Goal: Information Seeking & Learning: Learn about a topic

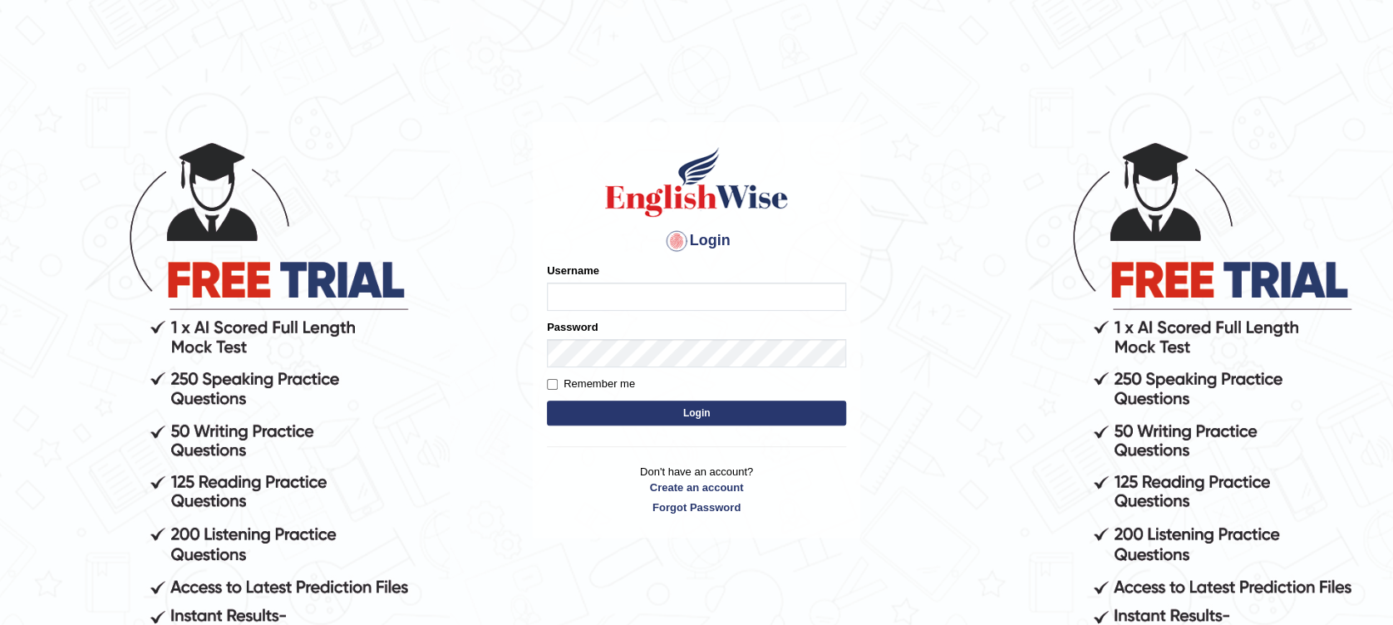
type input "Muhammadshahrukhamjad"
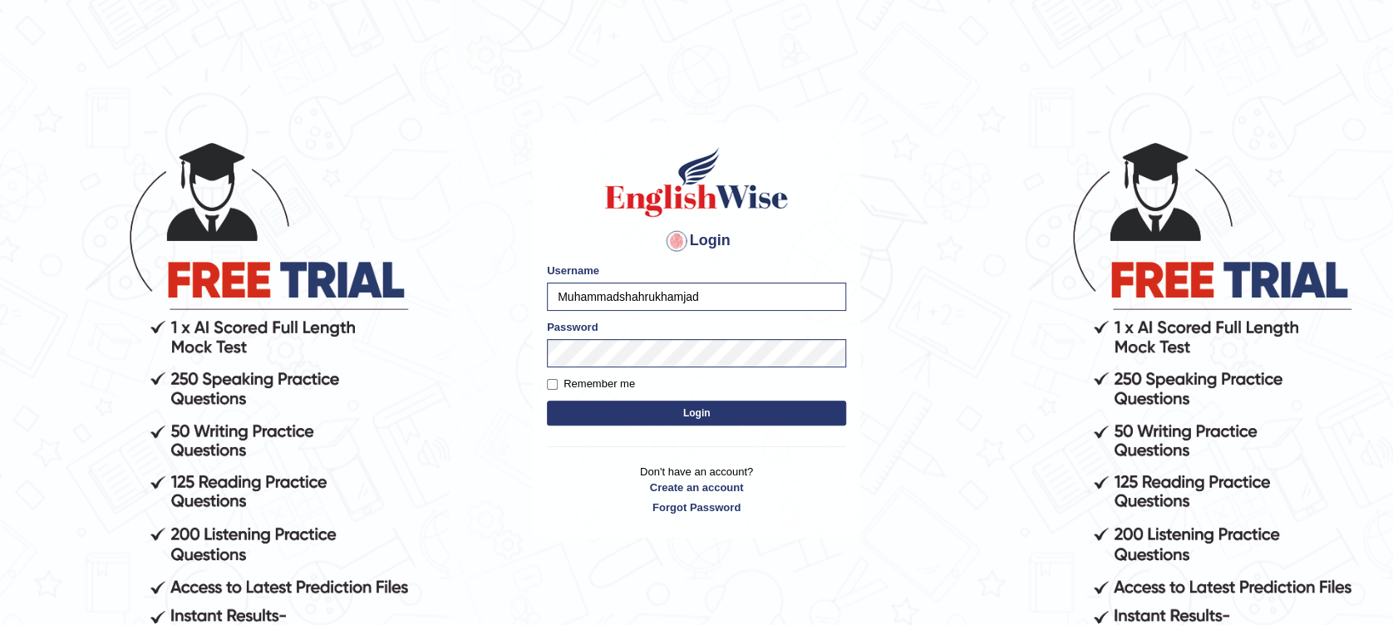
click at [691, 421] on button "Login" at bounding box center [696, 413] width 299 height 25
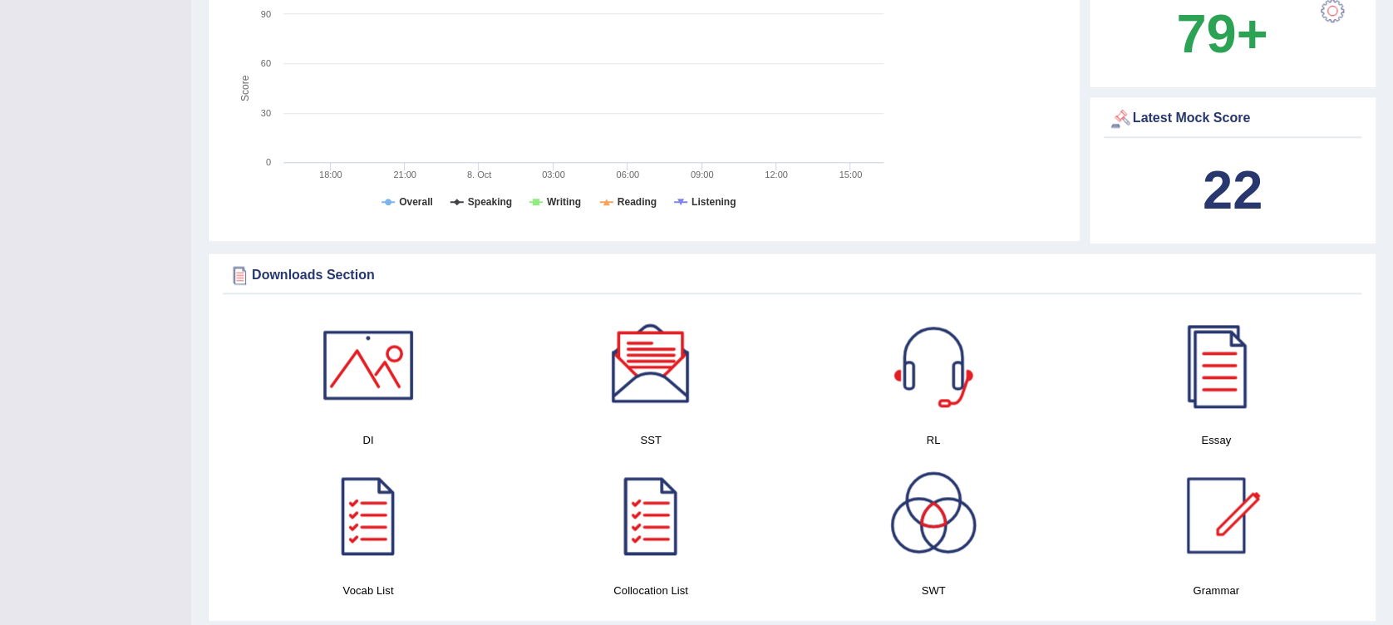
scroll to position [695, 0]
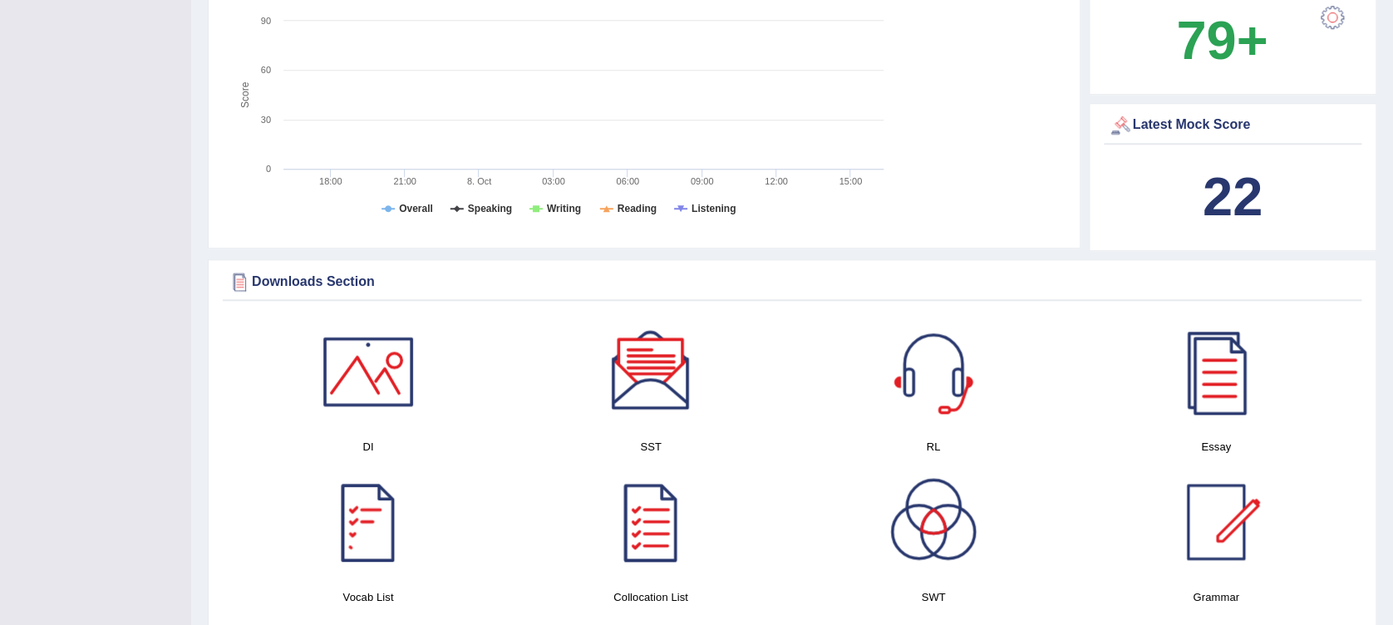
click at [339, 388] on div at bounding box center [368, 371] width 116 height 116
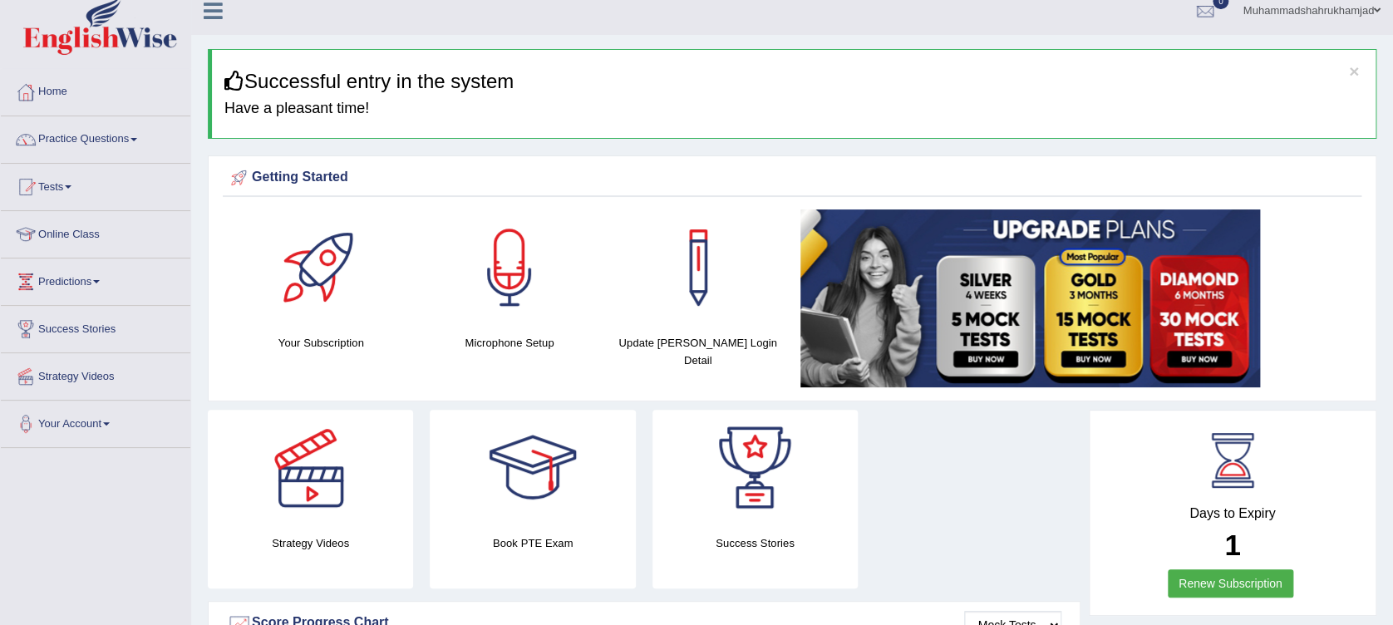
scroll to position [0, 0]
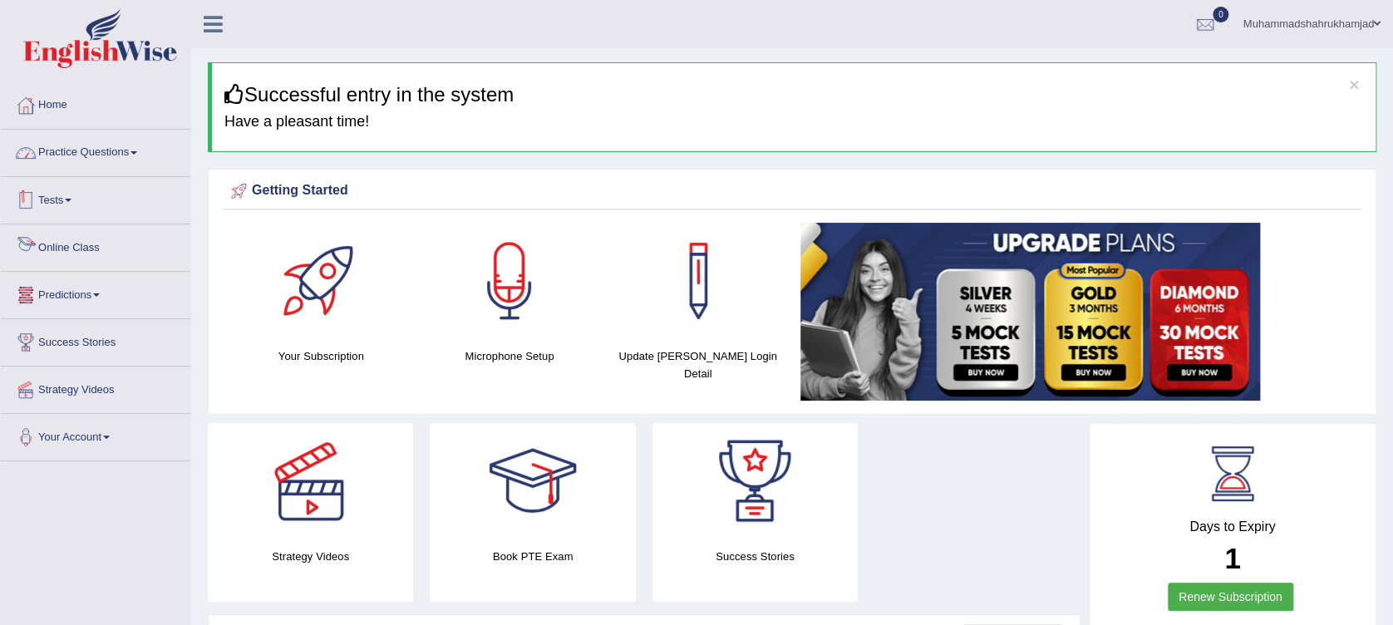
click at [44, 155] on link "Practice Questions" at bounding box center [96, 151] width 190 height 42
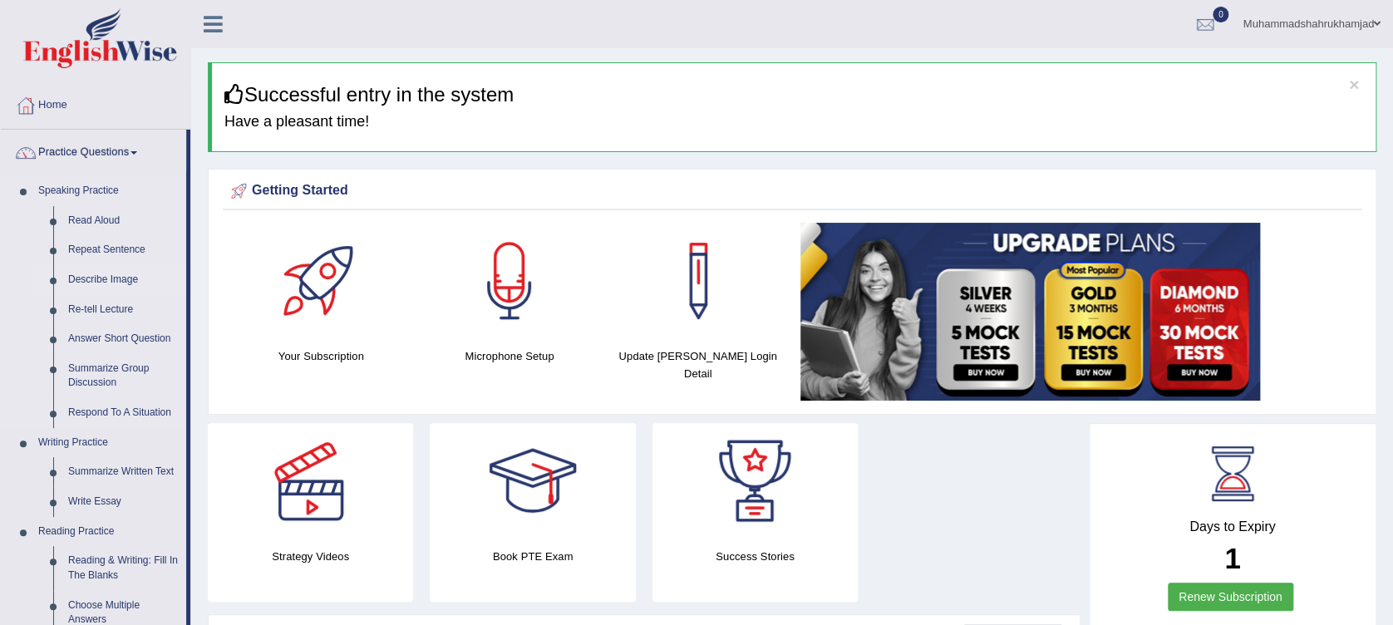
click at [111, 282] on link "Describe Image" at bounding box center [124, 280] width 126 height 30
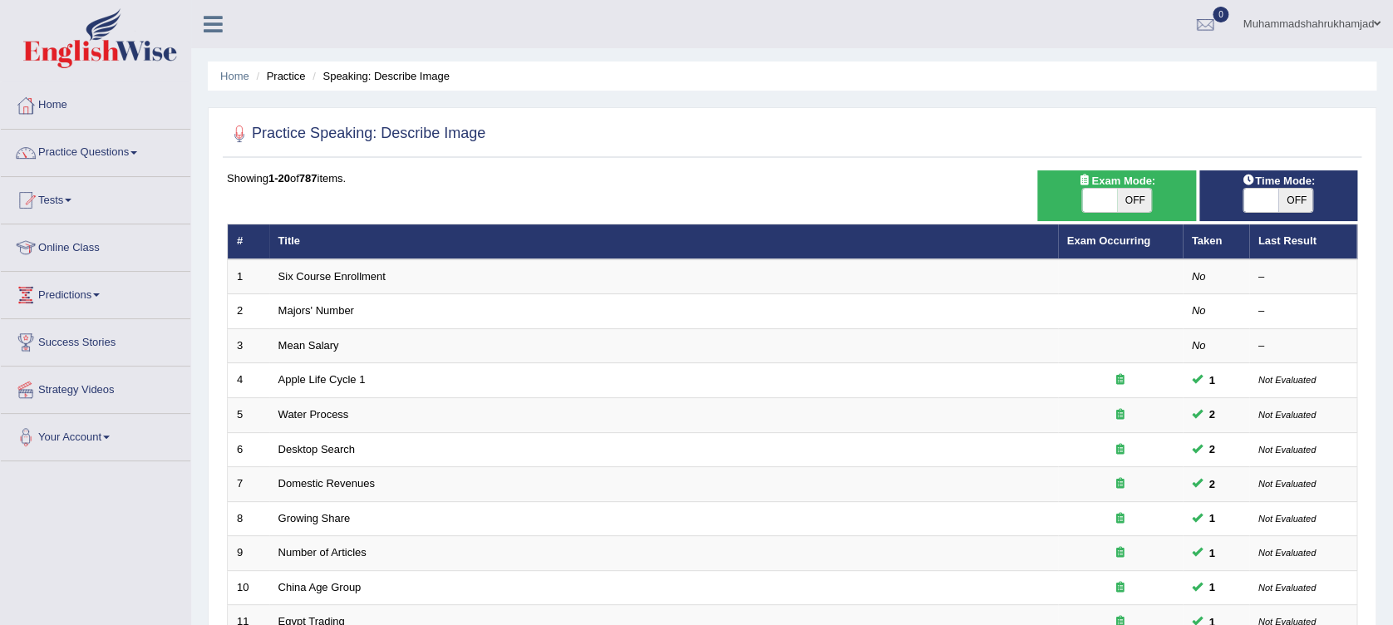
click at [1126, 205] on span "OFF" at bounding box center [1134, 200] width 35 height 23
checkbox input "true"
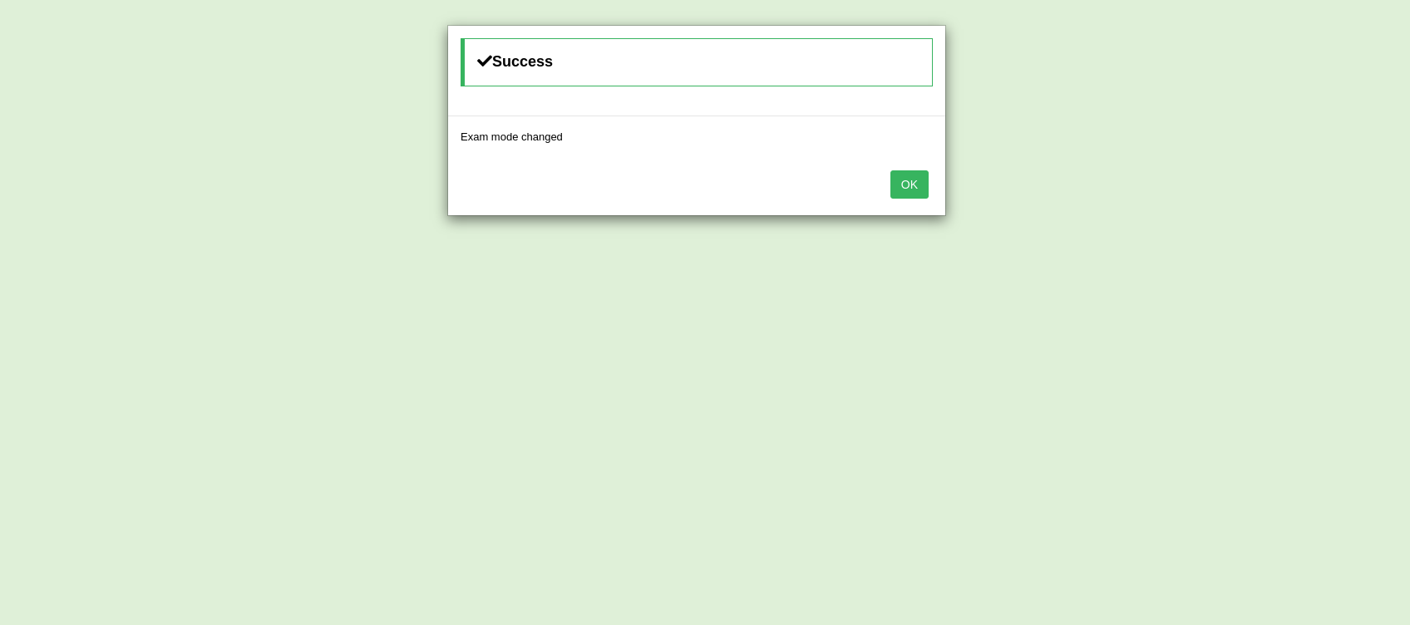
click at [910, 187] on button "OK" at bounding box center [909, 184] width 38 height 28
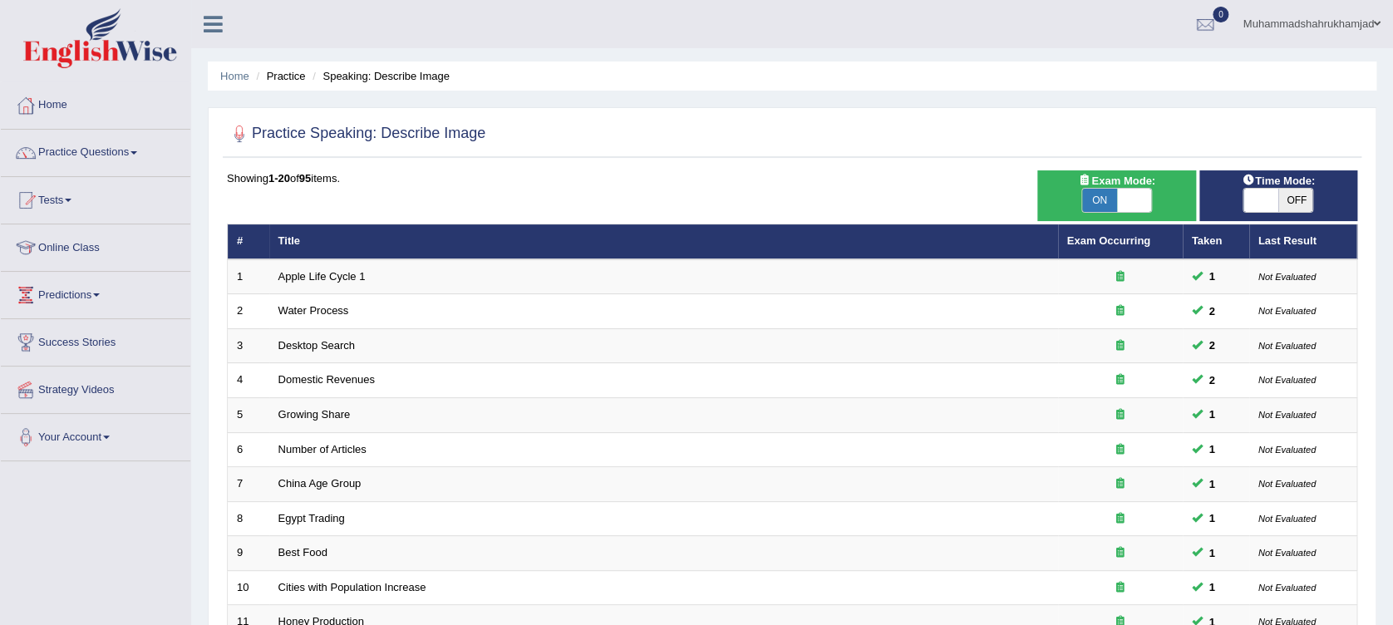
click at [1288, 204] on span "OFF" at bounding box center [1296, 200] width 35 height 23
checkbox input "true"
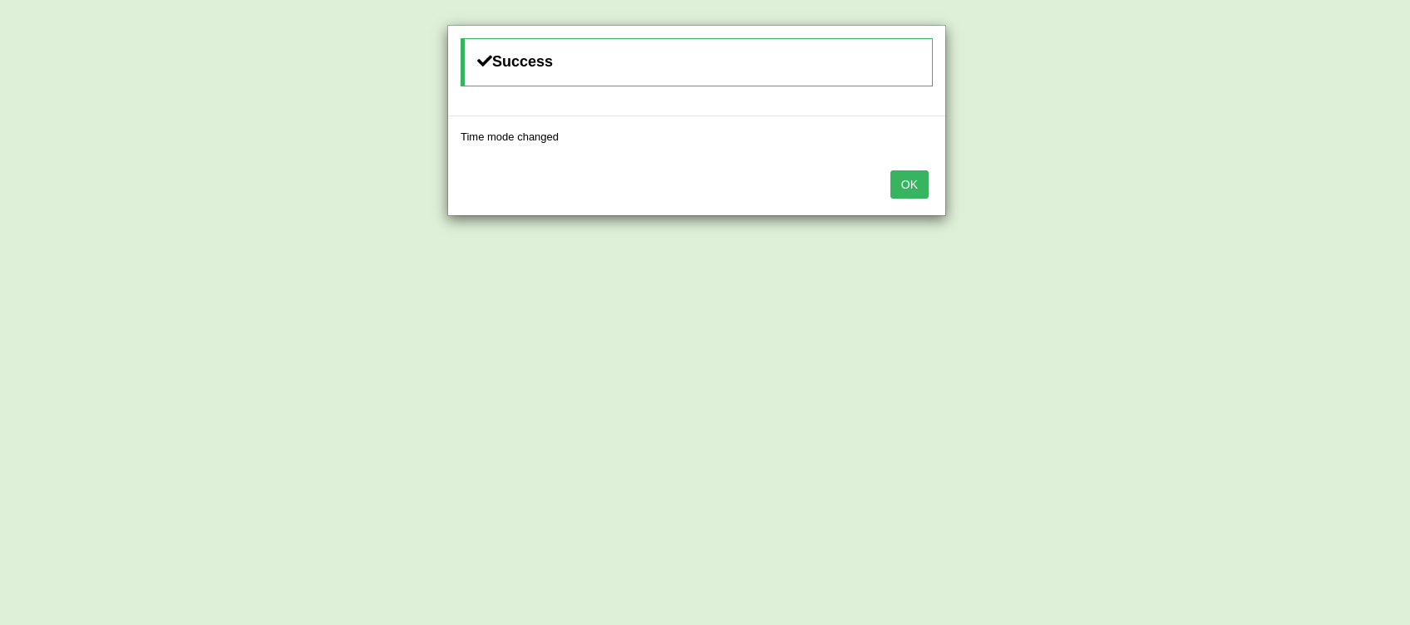
click at [918, 181] on button "OK" at bounding box center [909, 184] width 38 height 28
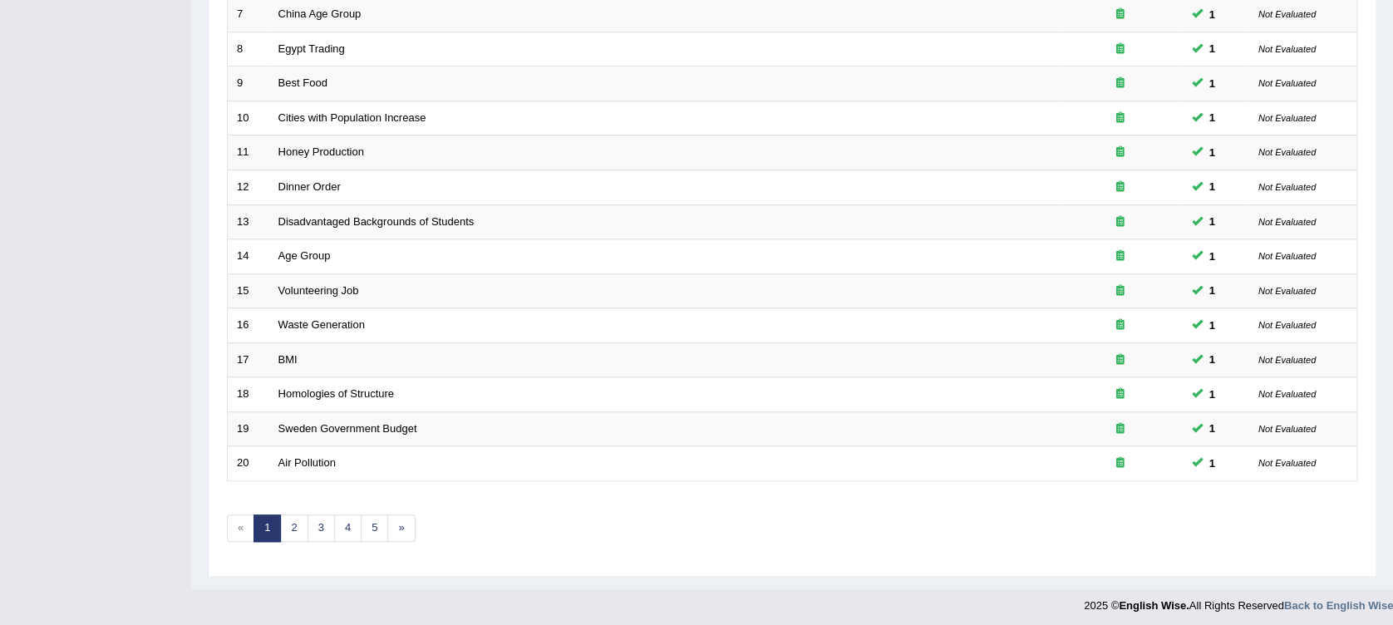
scroll to position [473, 0]
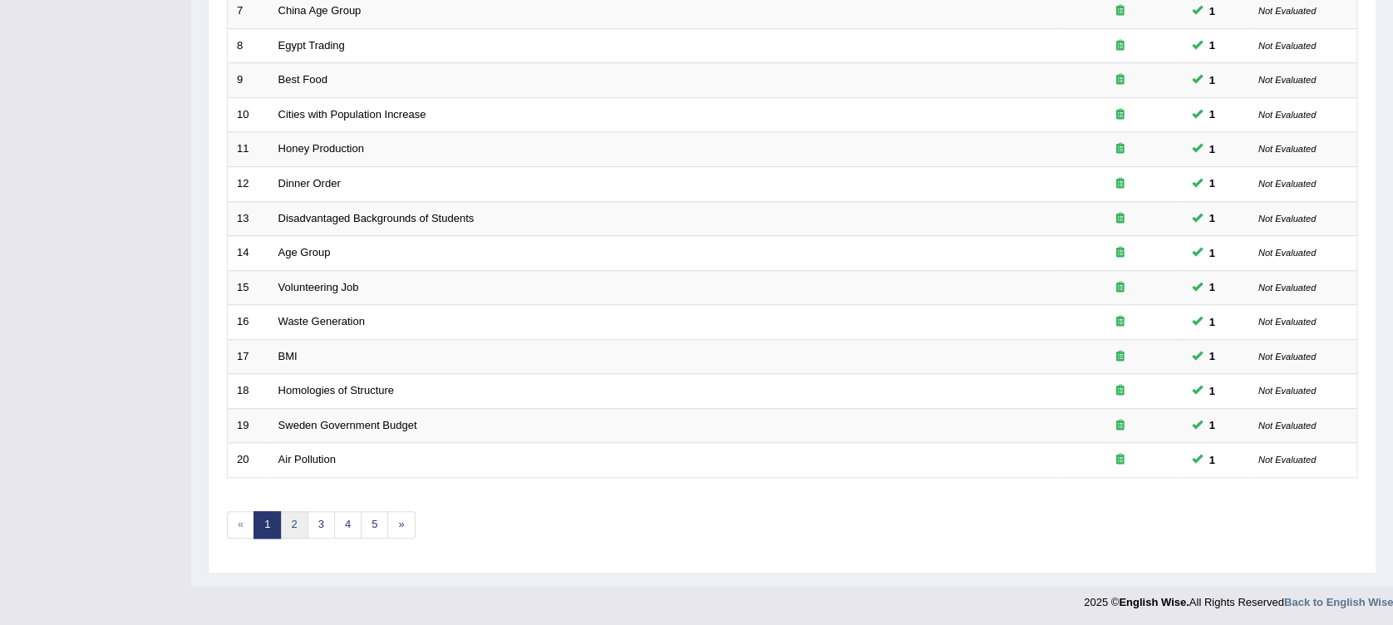
click at [303, 522] on link "2" at bounding box center [293, 524] width 27 height 27
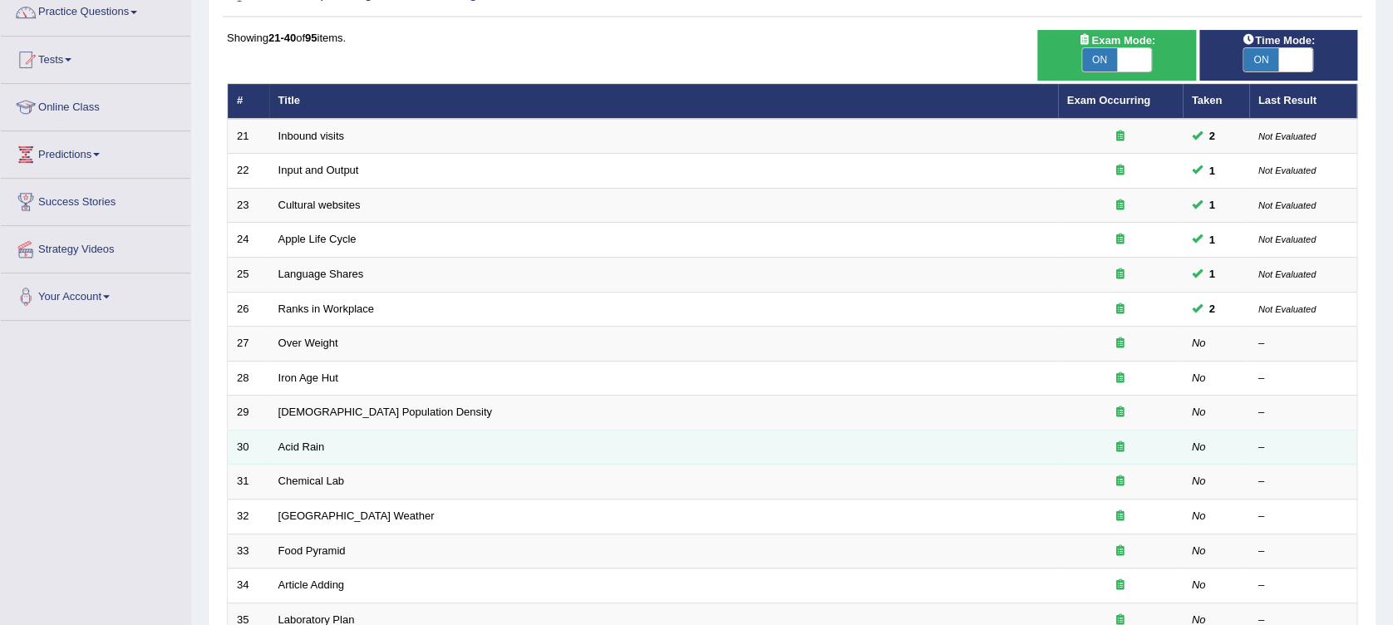
scroll to position [30, 0]
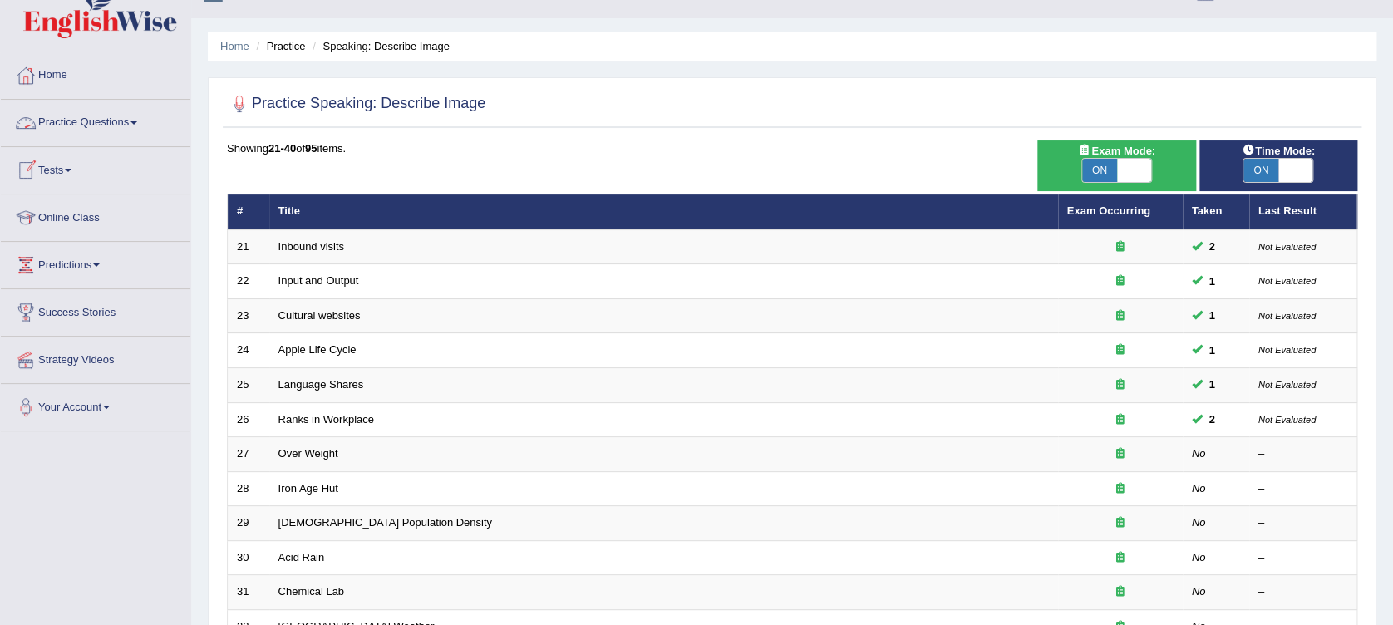
click at [96, 131] on link "Practice Questions" at bounding box center [96, 121] width 190 height 42
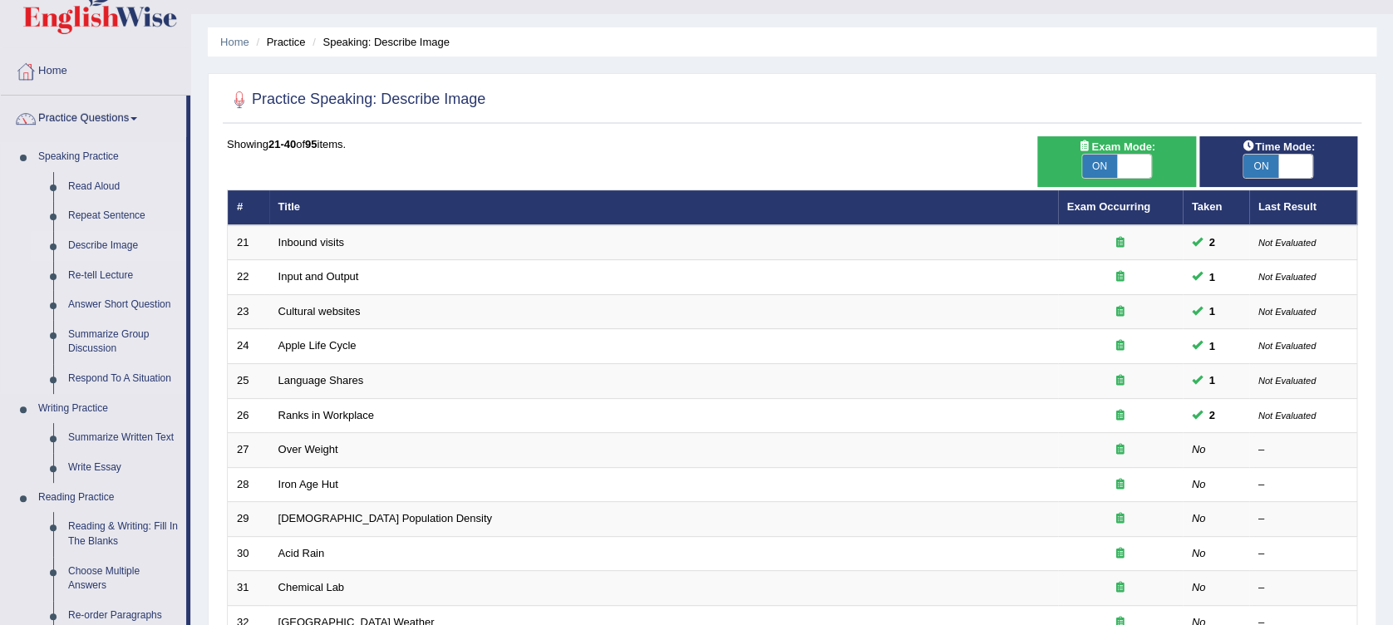
scroll to position [0, 0]
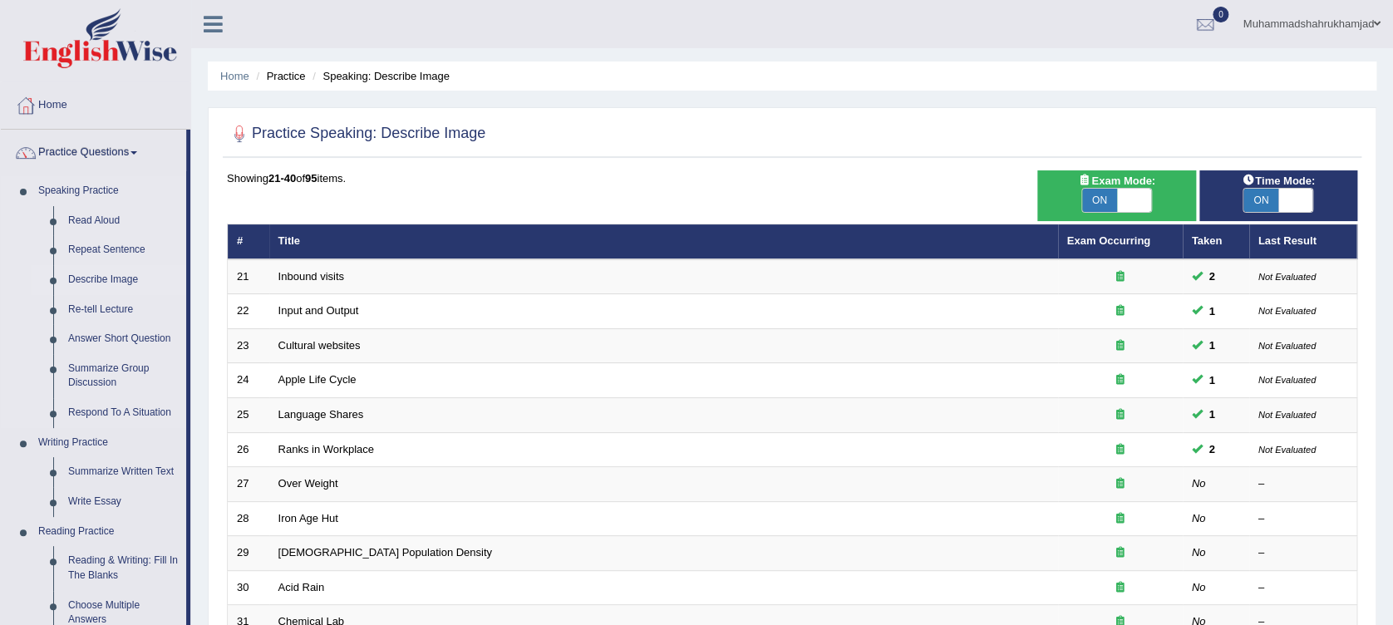
click at [120, 279] on link "Describe Image" at bounding box center [124, 280] width 126 height 30
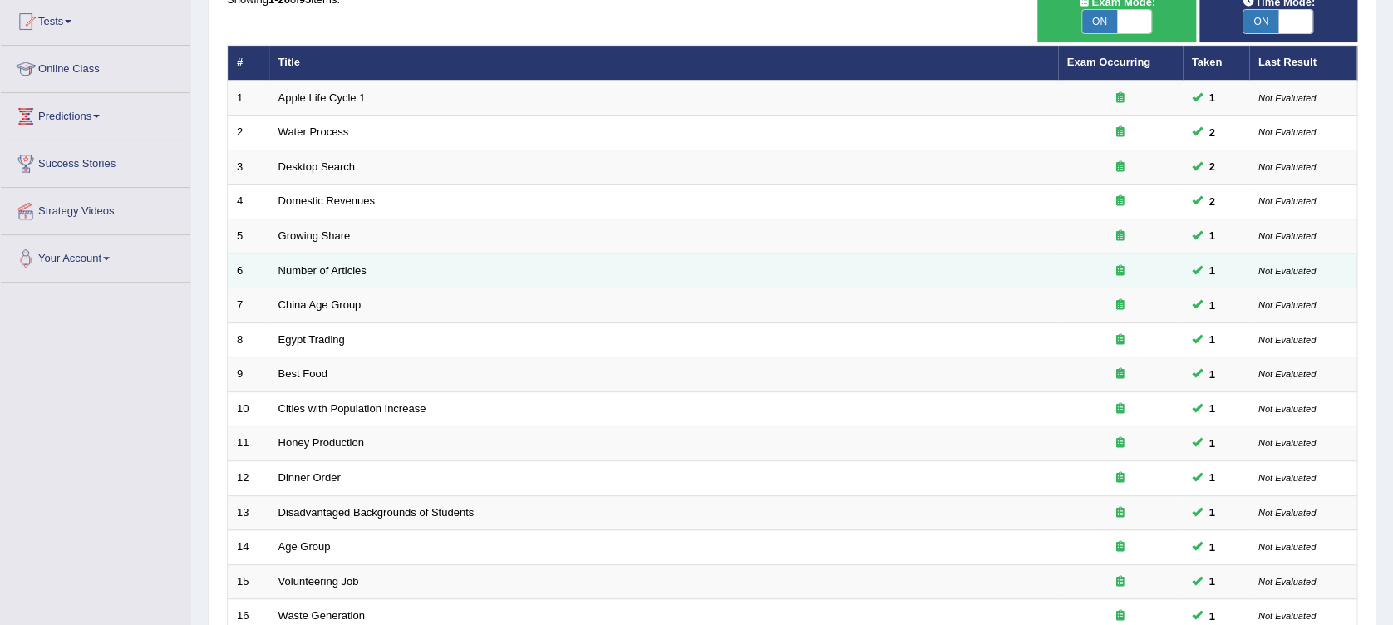
scroll to position [221, 0]
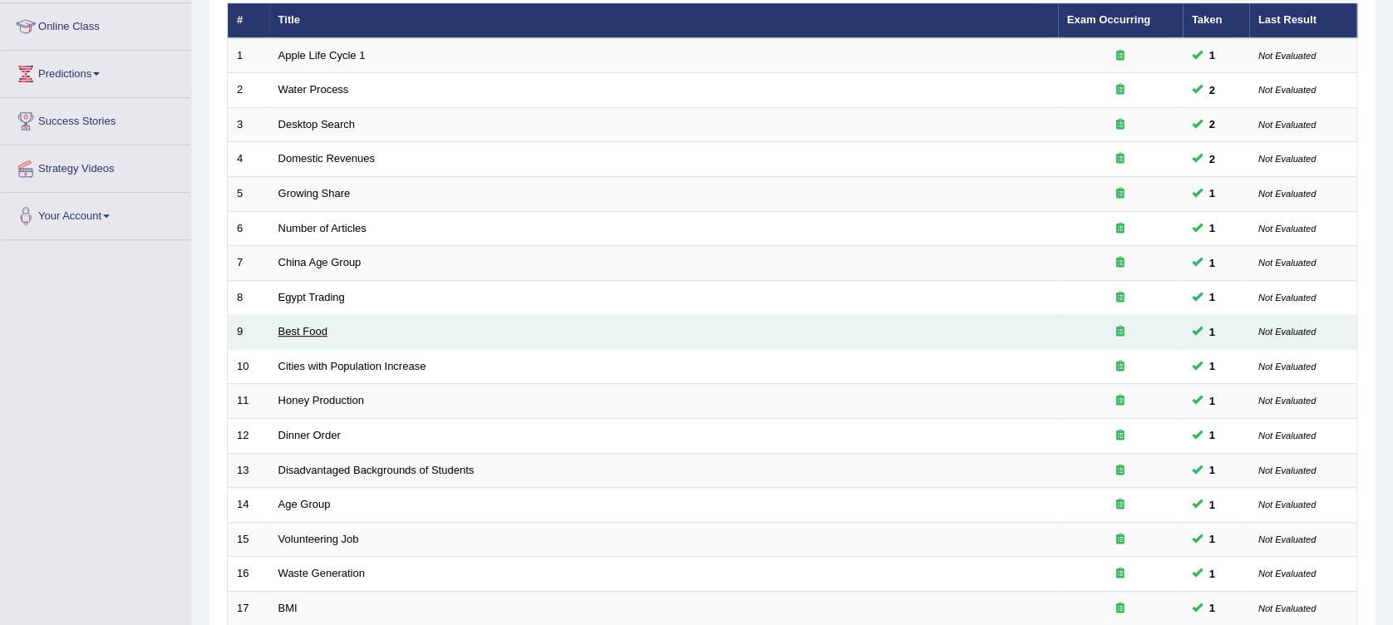
click at [295, 335] on link "Best Food" at bounding box center [302, 331] width 49 height 12
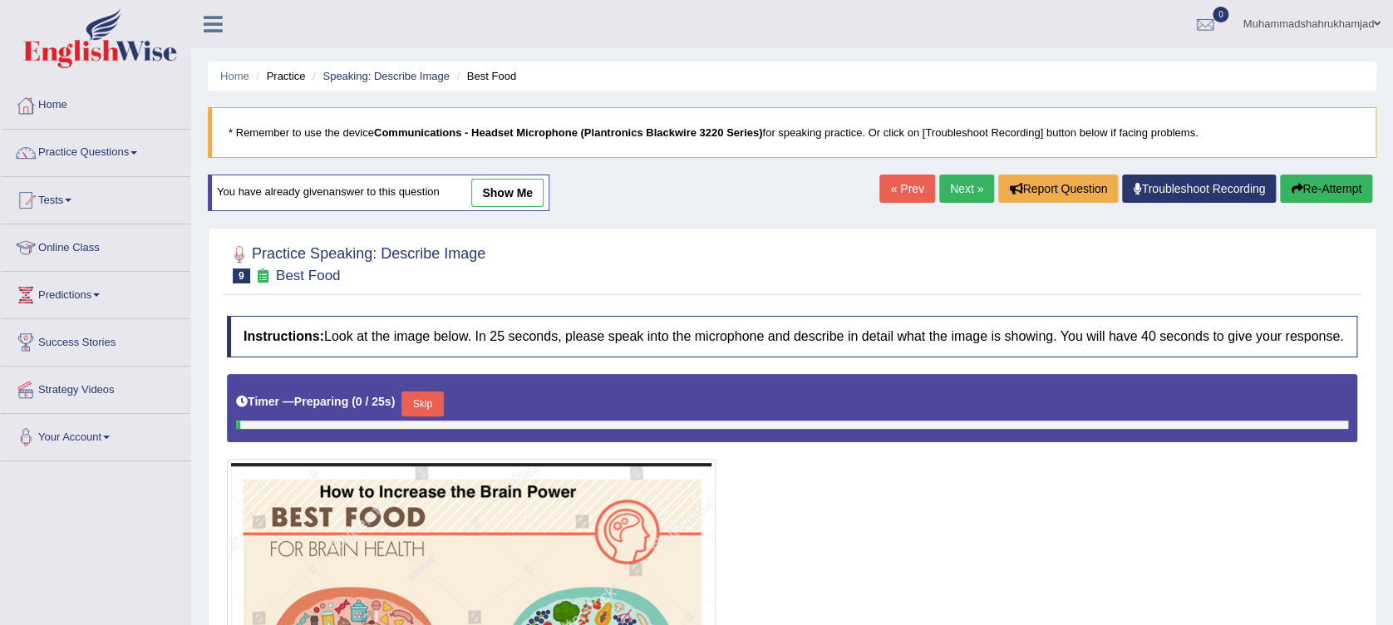
drag, startPoint x: 496, startPoint y: 194, endPoint x: 465, endPoint y: 233, distance: 50.2
click at [496, 194] on link "show me" at bounding box center [507, 193] width 72 height 28
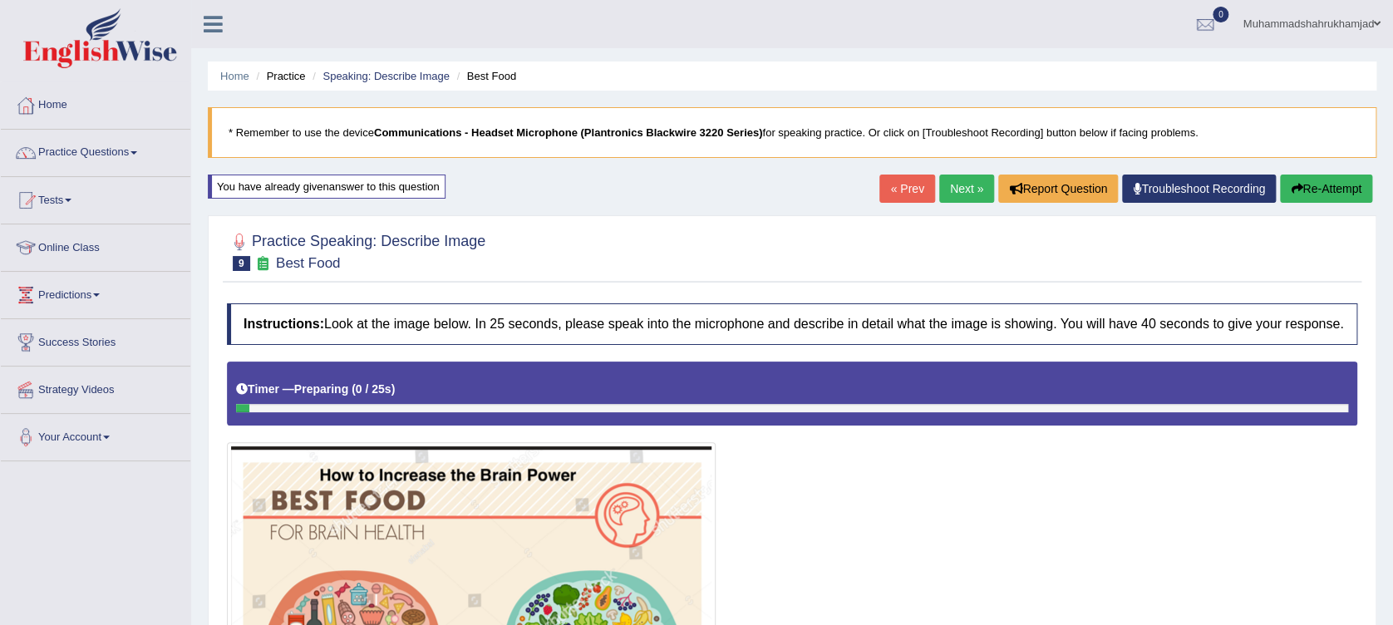
click at [283, 75] on li "Practice" at bounding box center [278, 76] width 53 height 16
click at [244, 76] on link "Home" at bounding box center [234, 76] width 29 height 12
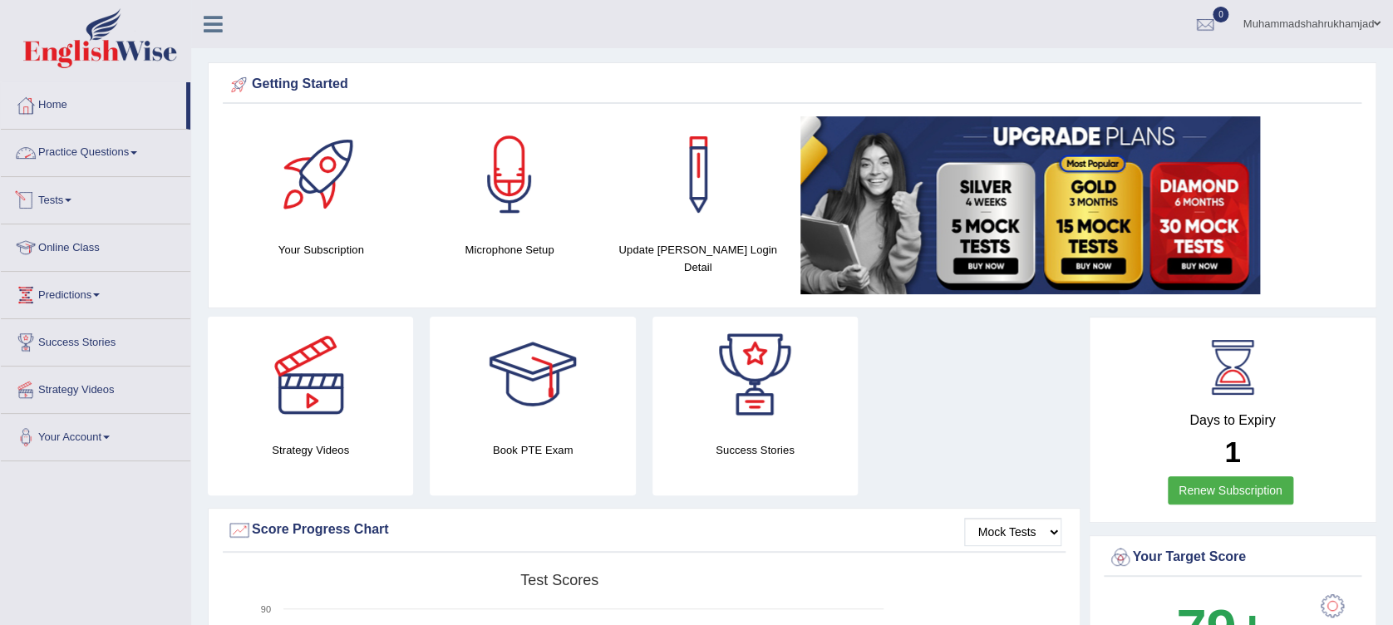
click at [121, 155] on link "Practice Questions" at bounding box center [96, 151] width 190 height 42
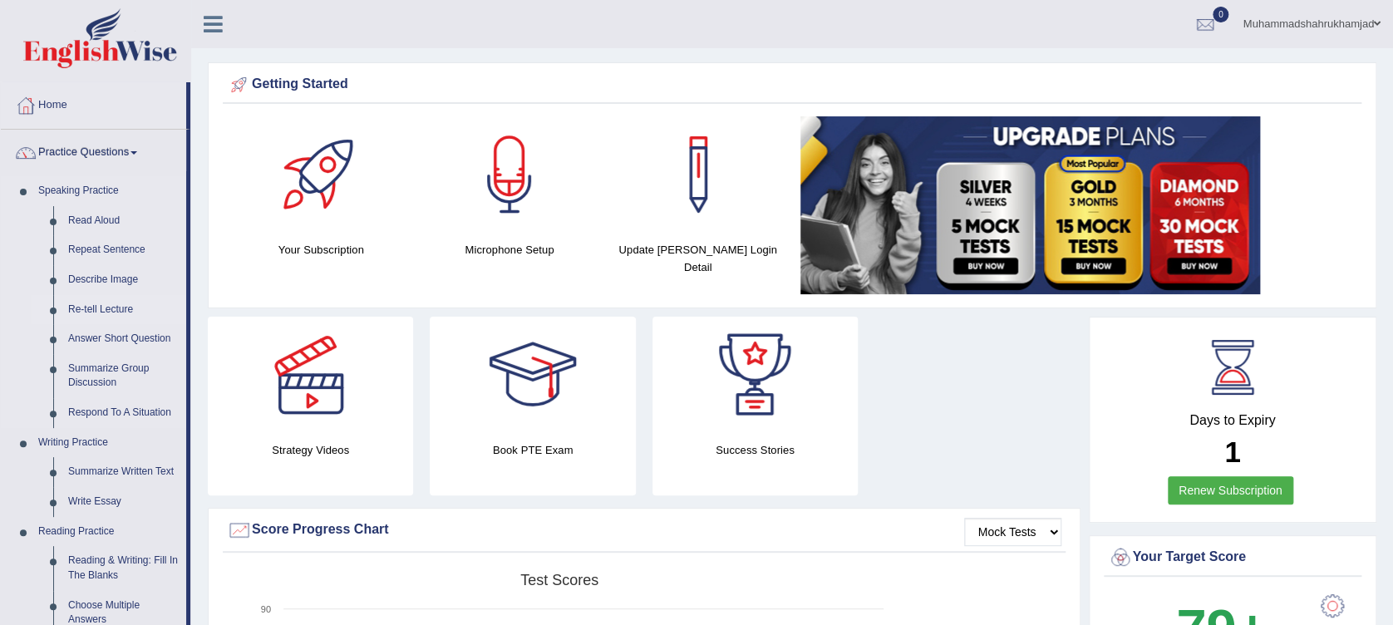
click at [119, 313] on link "Re-tell Lecture" at bounding box center [124, 310] width 126 height 30
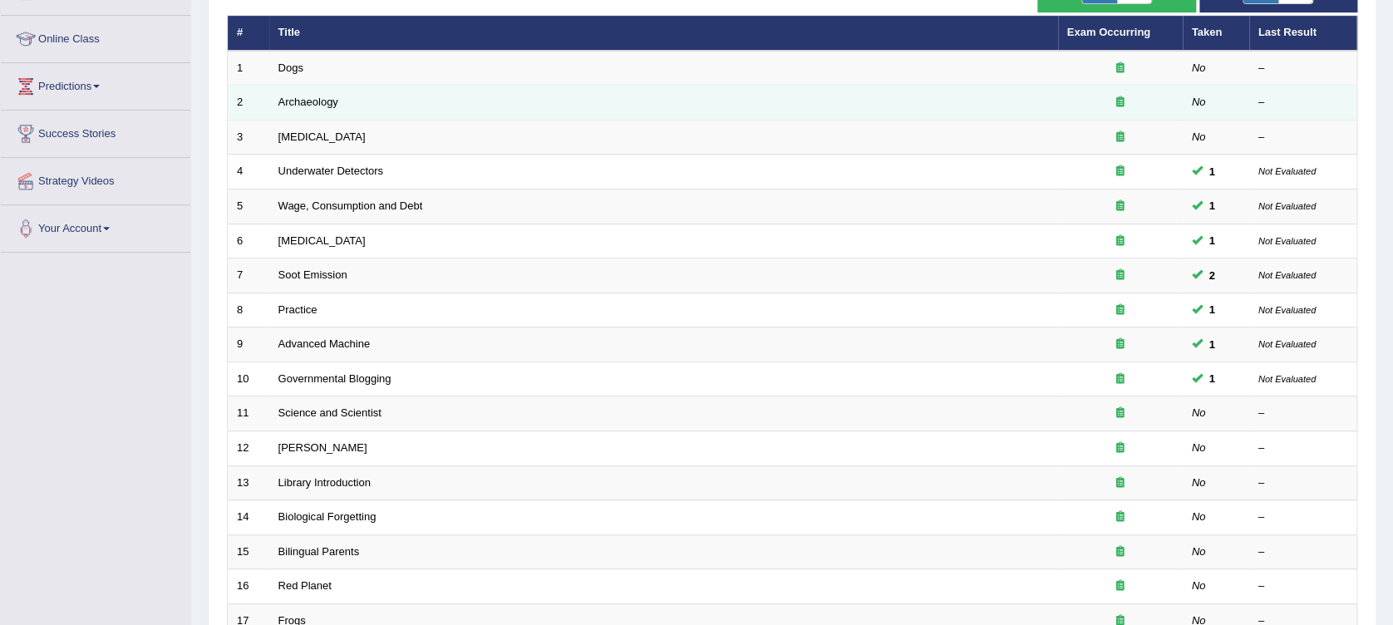
scroll to position [221, 0]
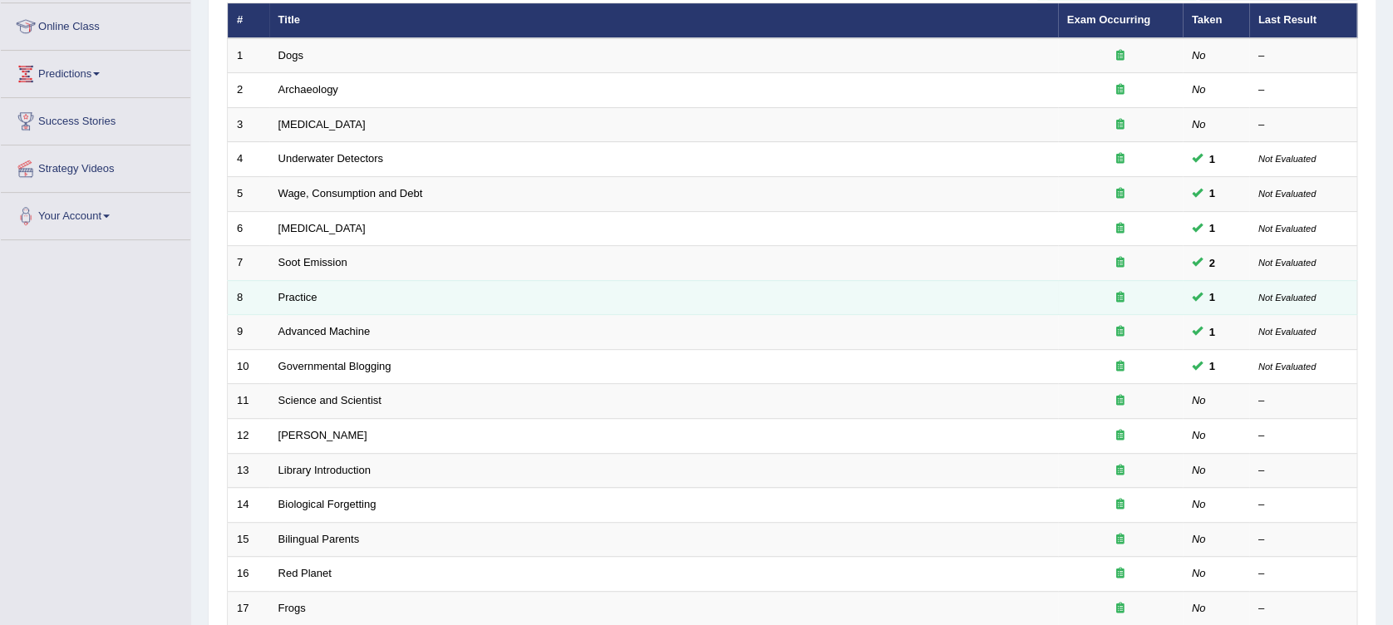
click at [257, 293] on td "8" at bounding box center [249, 297] width 42 height 35
click at [281, 298] on link "Practice" at bounding box center [297, 297] width 39 height 12
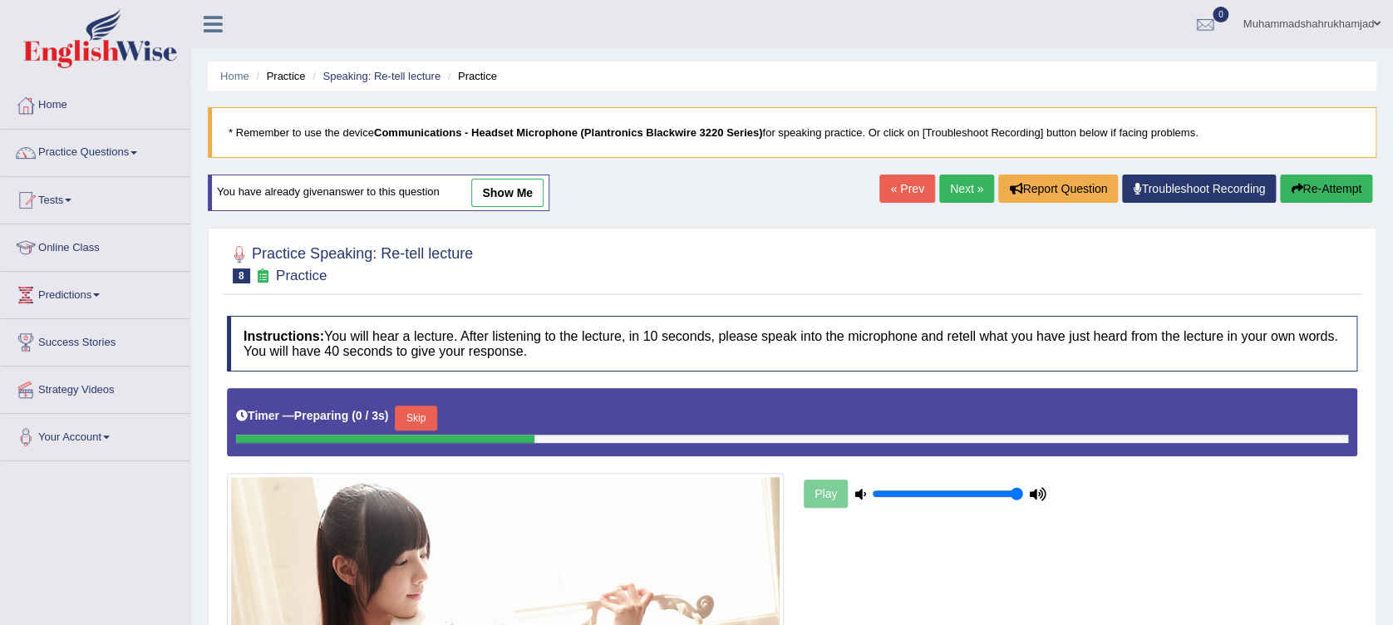
click at [521, 200] on link "show me" at bounding box center [507, 193] width 72 height 28
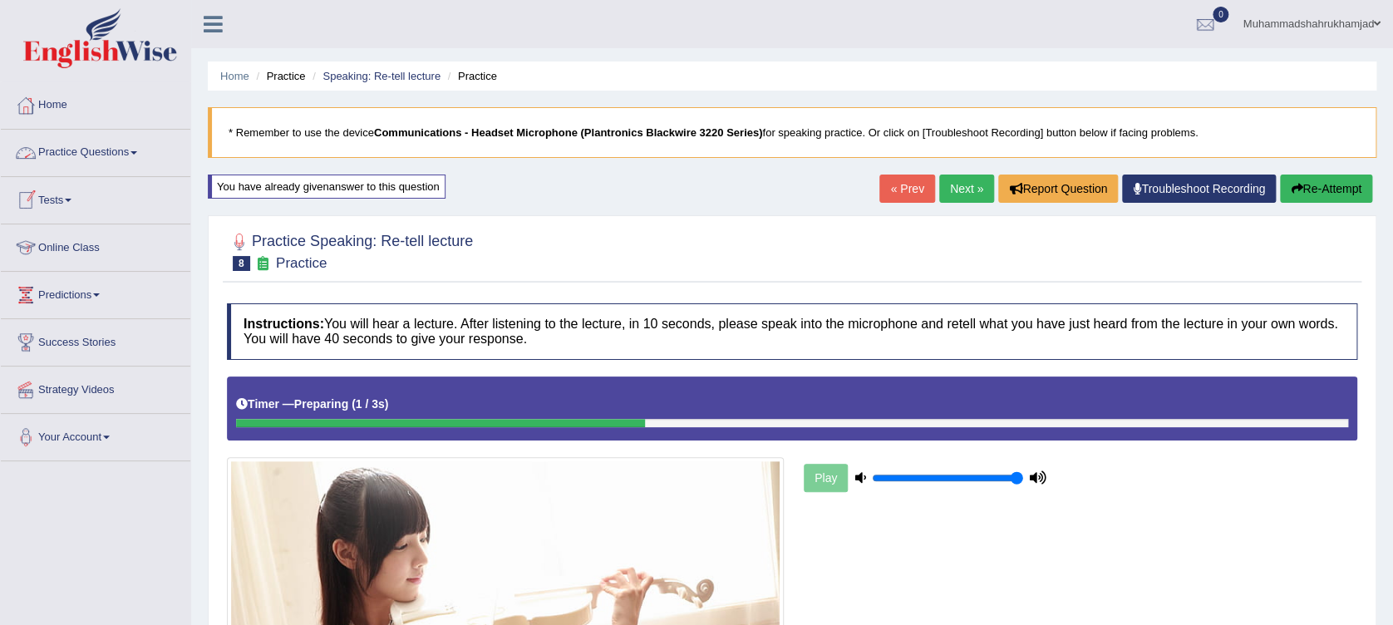
click at [56, 248] on link "Online Class" at bounding box center [96, 245] width 190 height 42
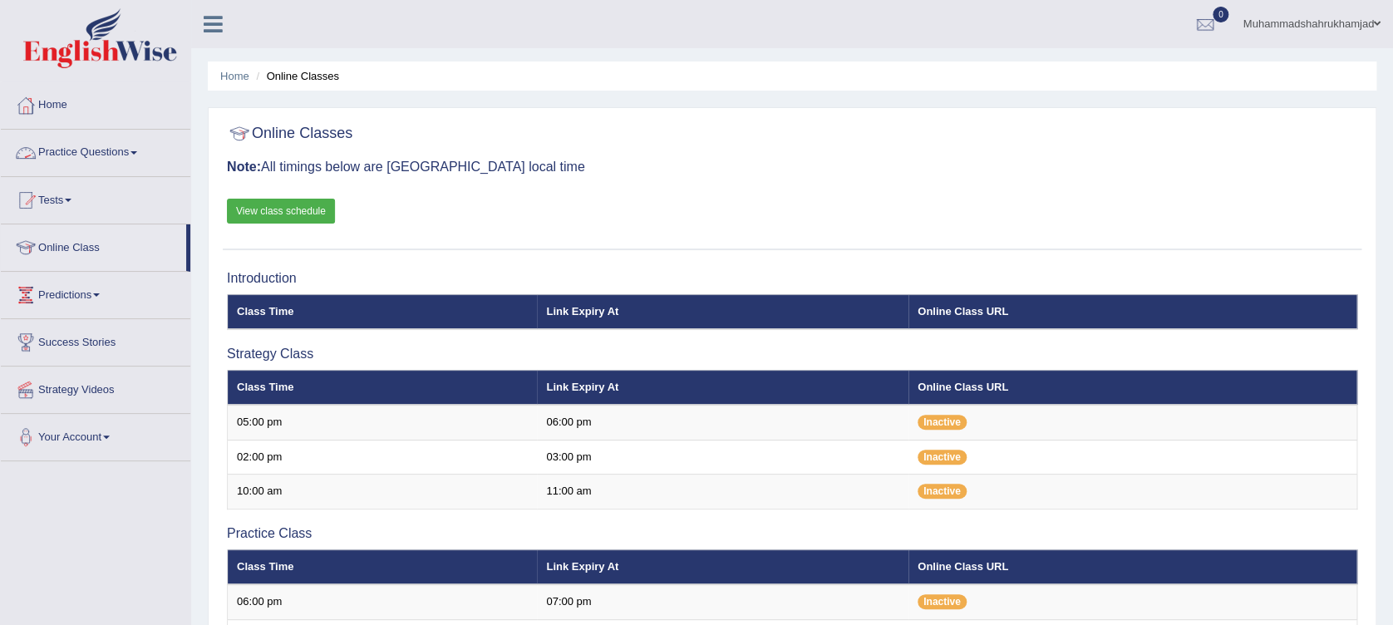
click at [88, 160] on link "Practice Questions" at bounding box center [96, 151] width 190 height 42
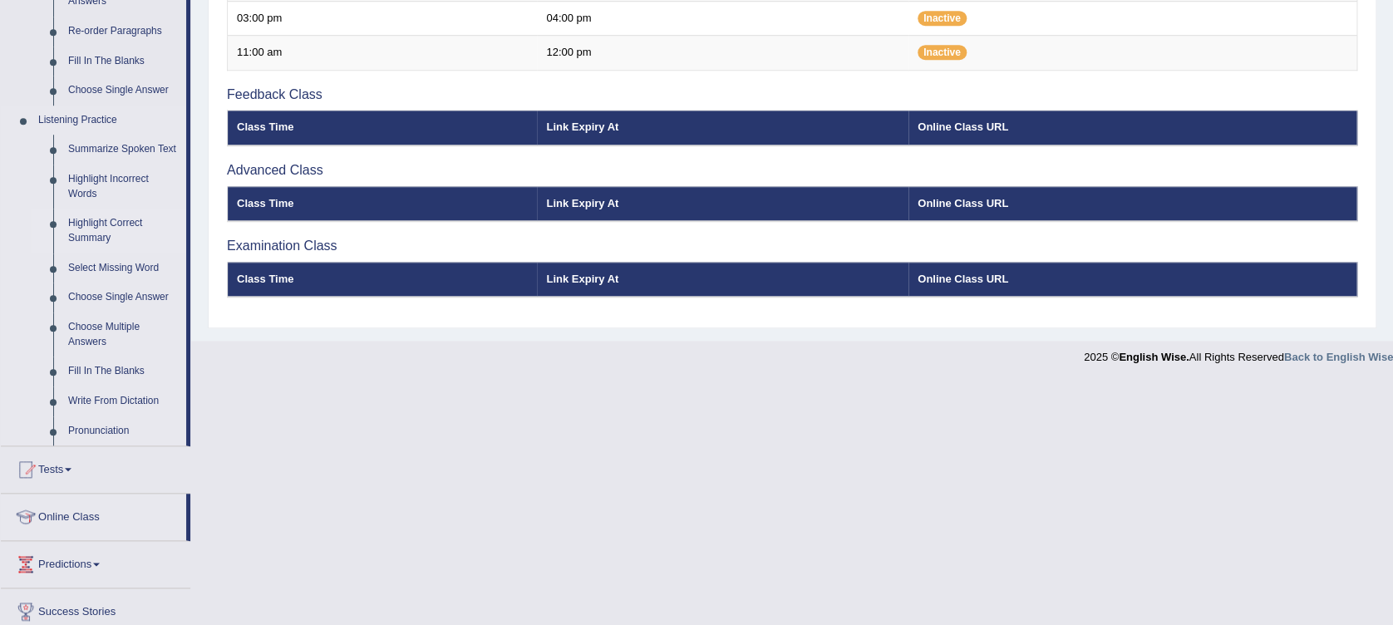
scroll to position [724, 0]
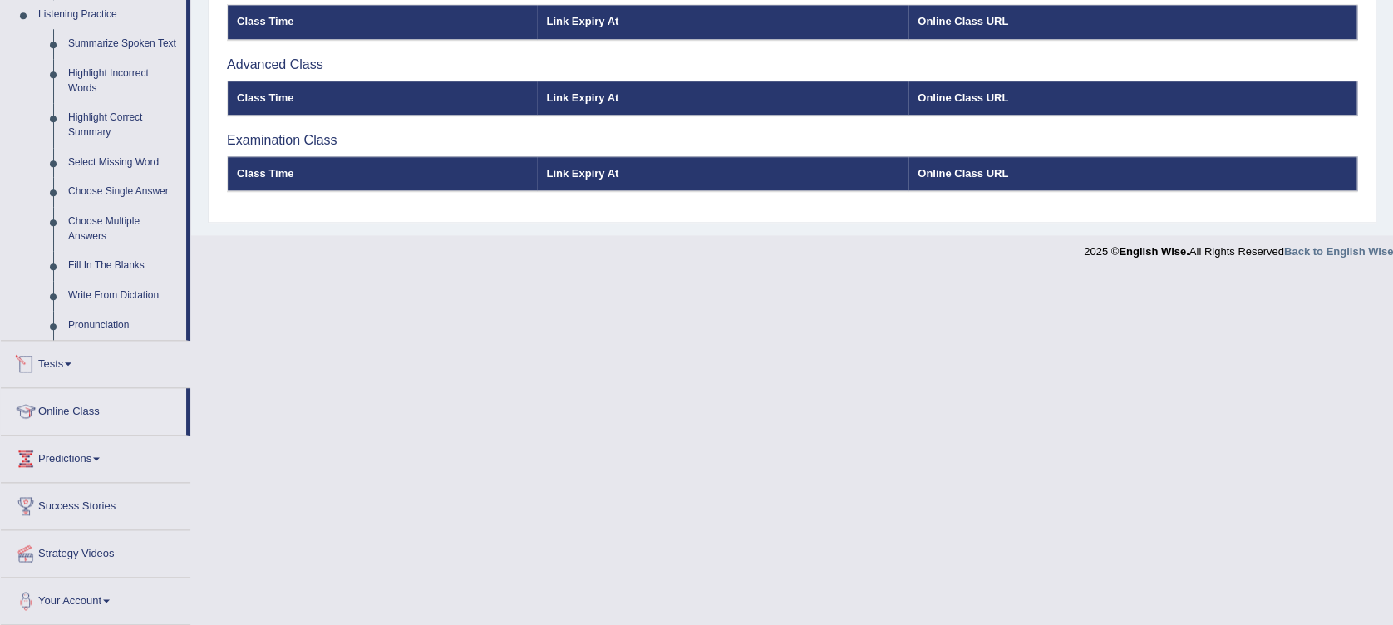
click at [67, 369] on link "Tests" at bounding box center [96, 362] width 190 height 42
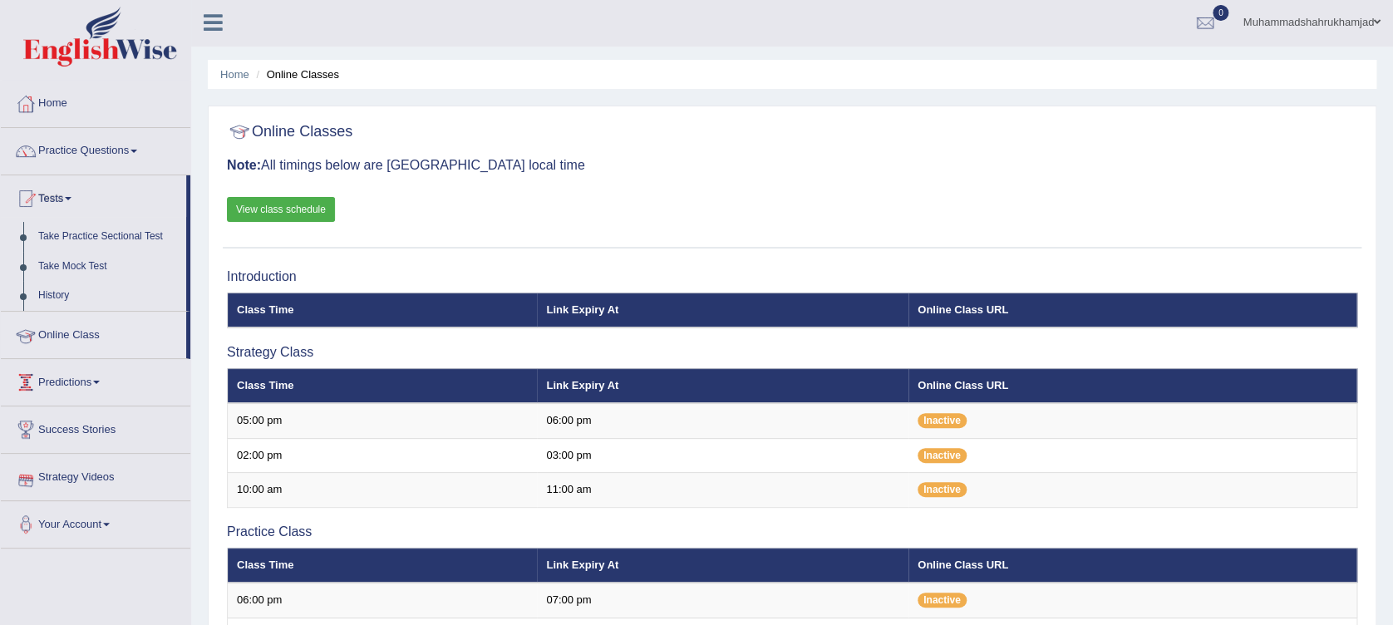
scroll to position [0, 0]
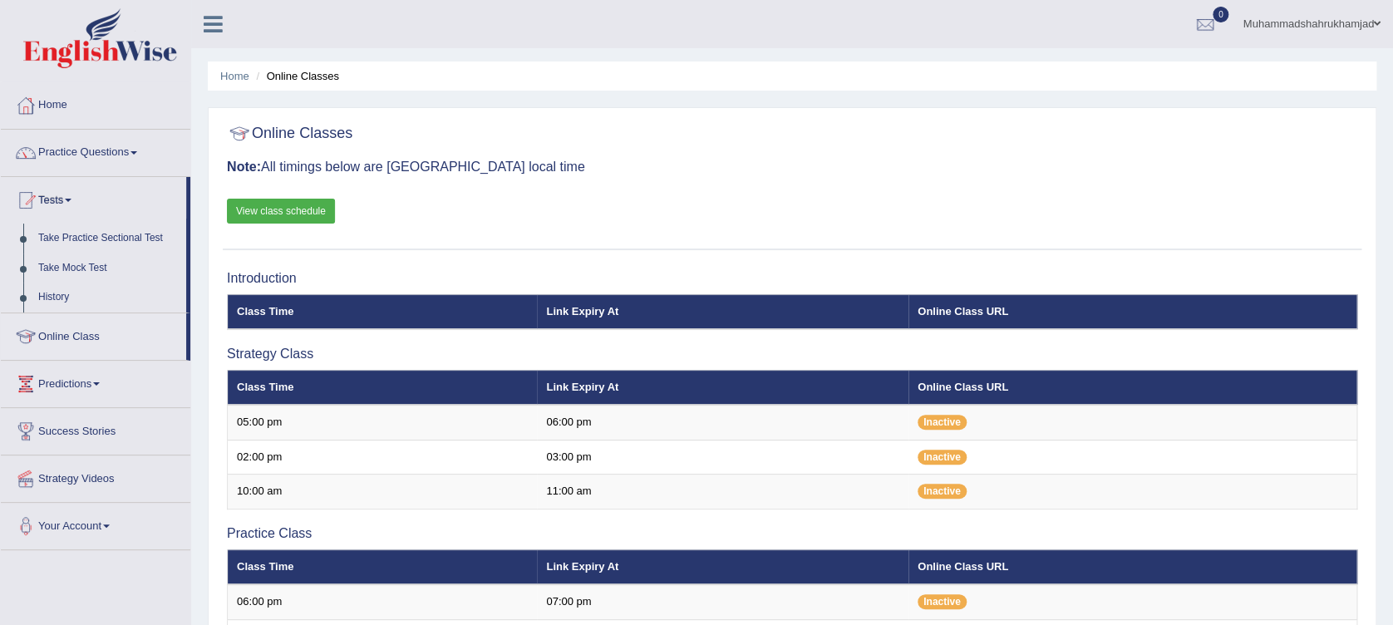
click at [73, 387] on link "Predictions" at bounding box center [96, 382] width 190 height 42
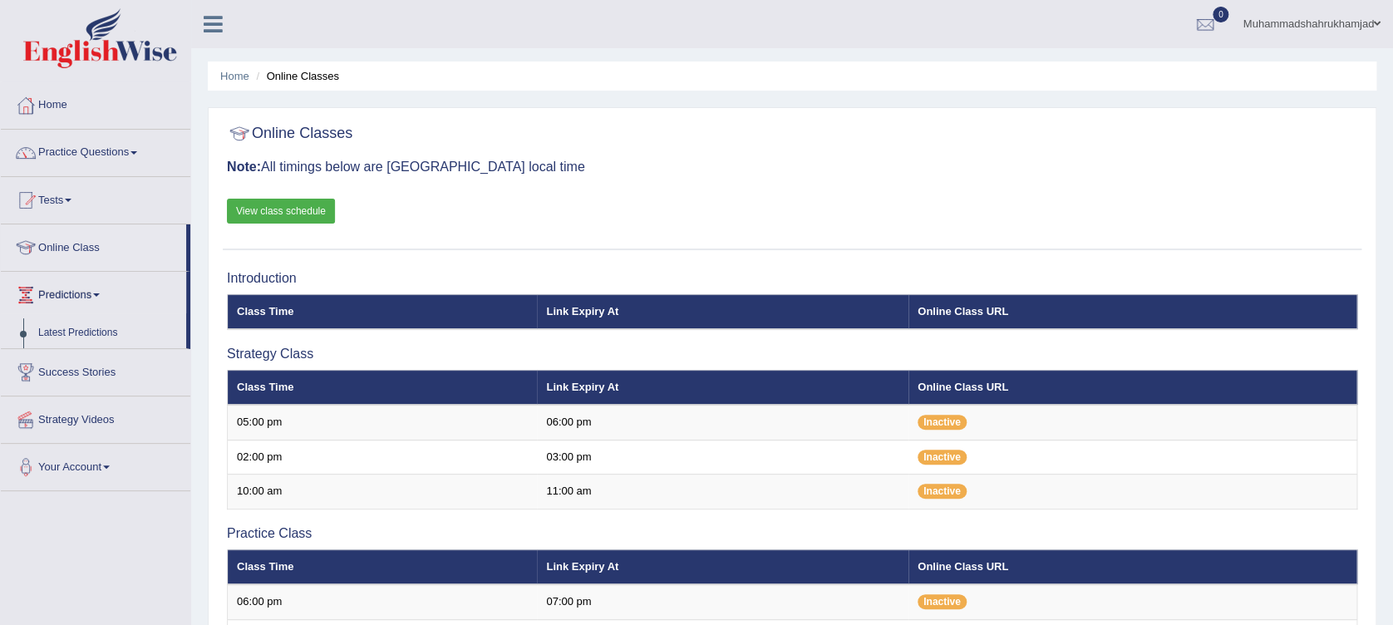
click at [81, 364] on link "Success Stories" at bounding box center [96, 370] width 190 height 42
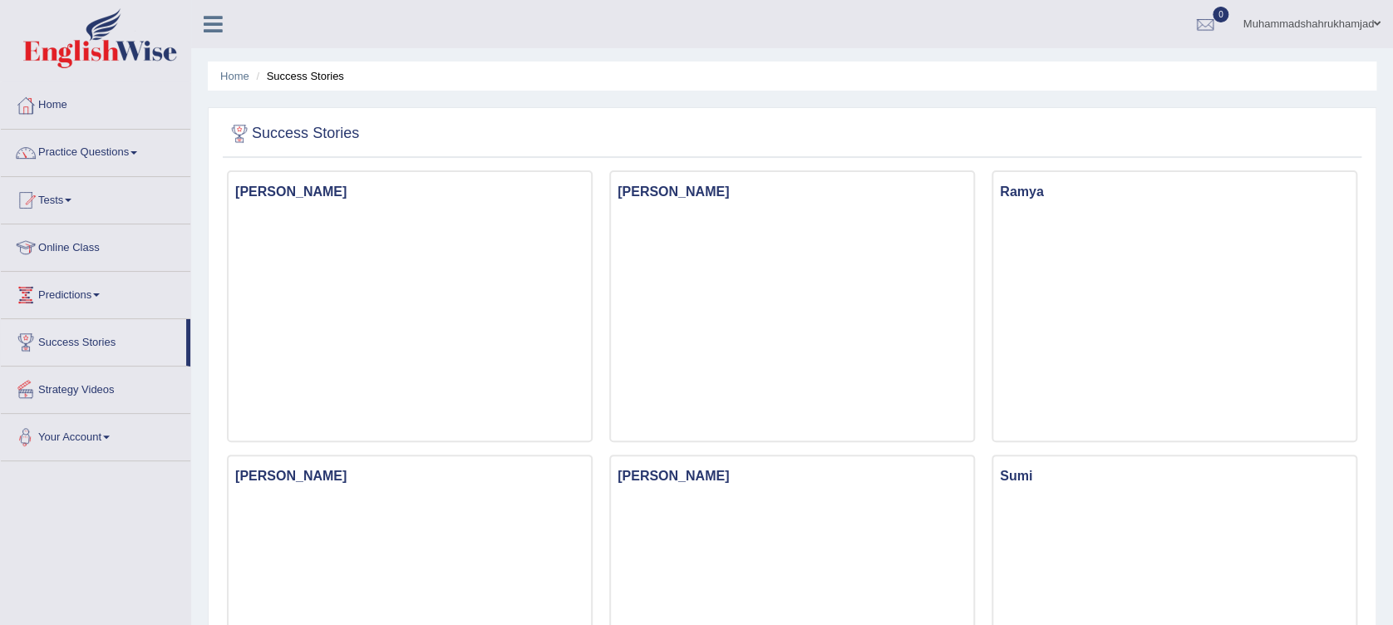
click at [83, 441] on link "Your Account" at bounding box center [96, 435] width 190 height 42
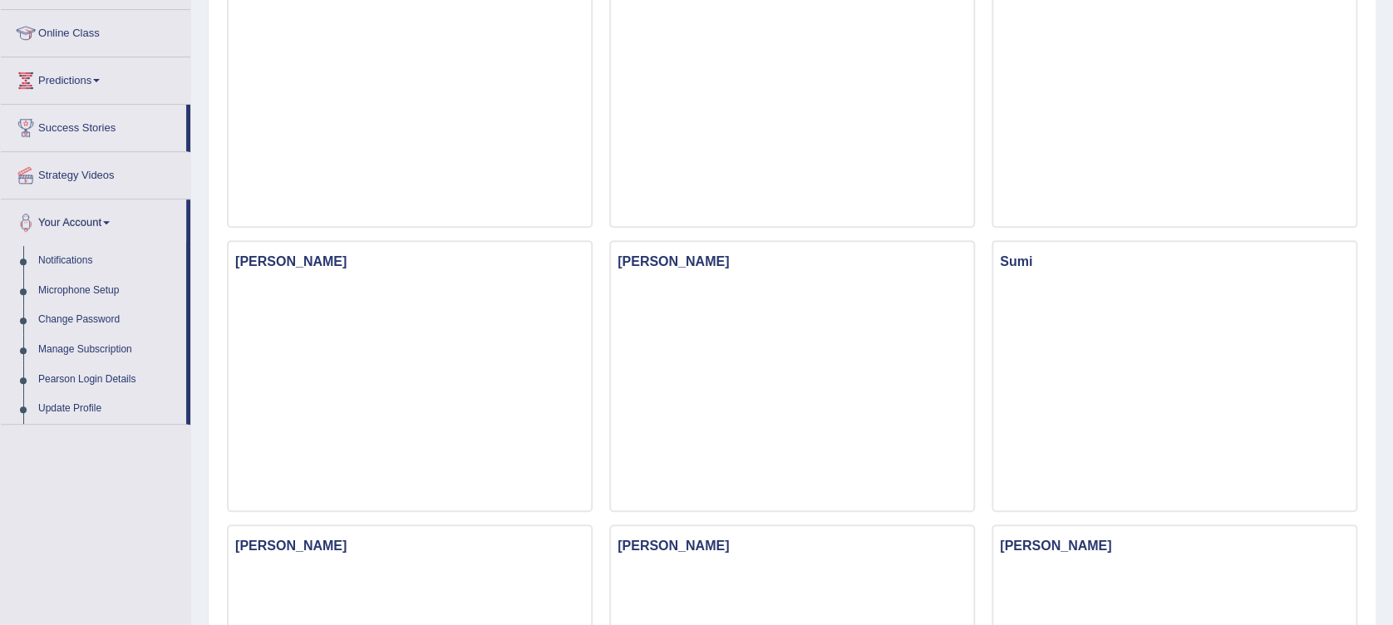
scroll to position [221, 0]
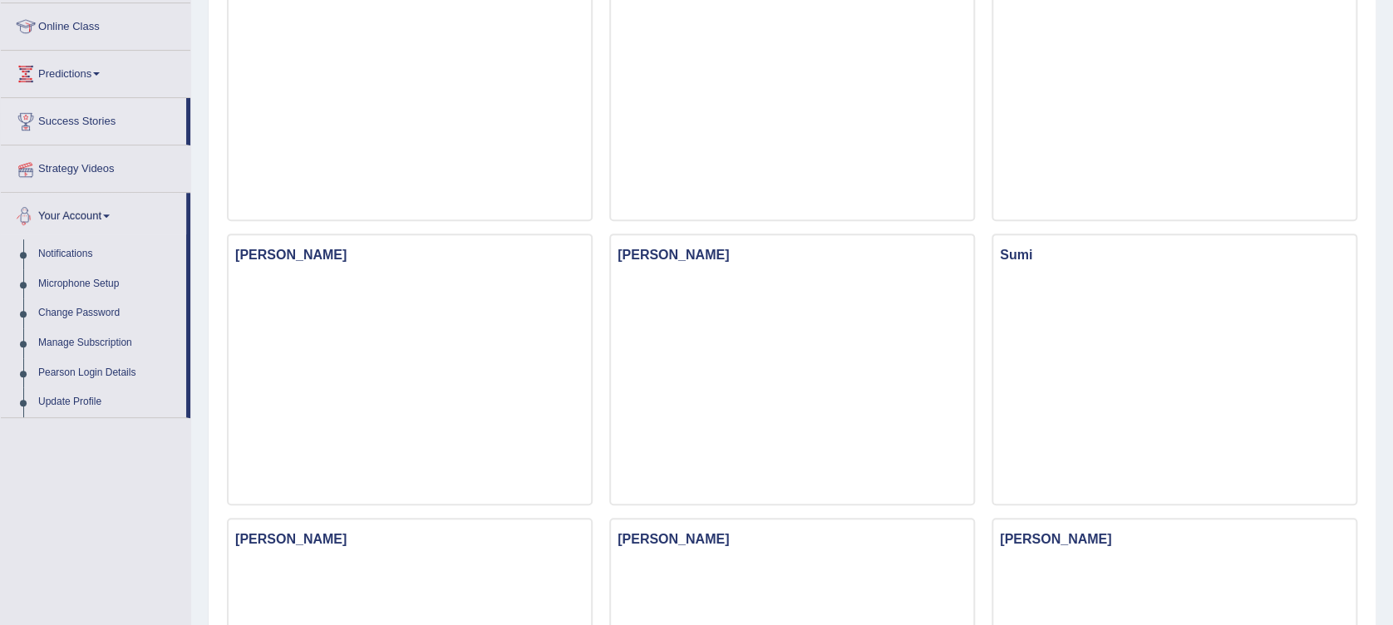
click at [77, 124] on link "Success Stories" at bounding box center [93, 119] width 185 height 42
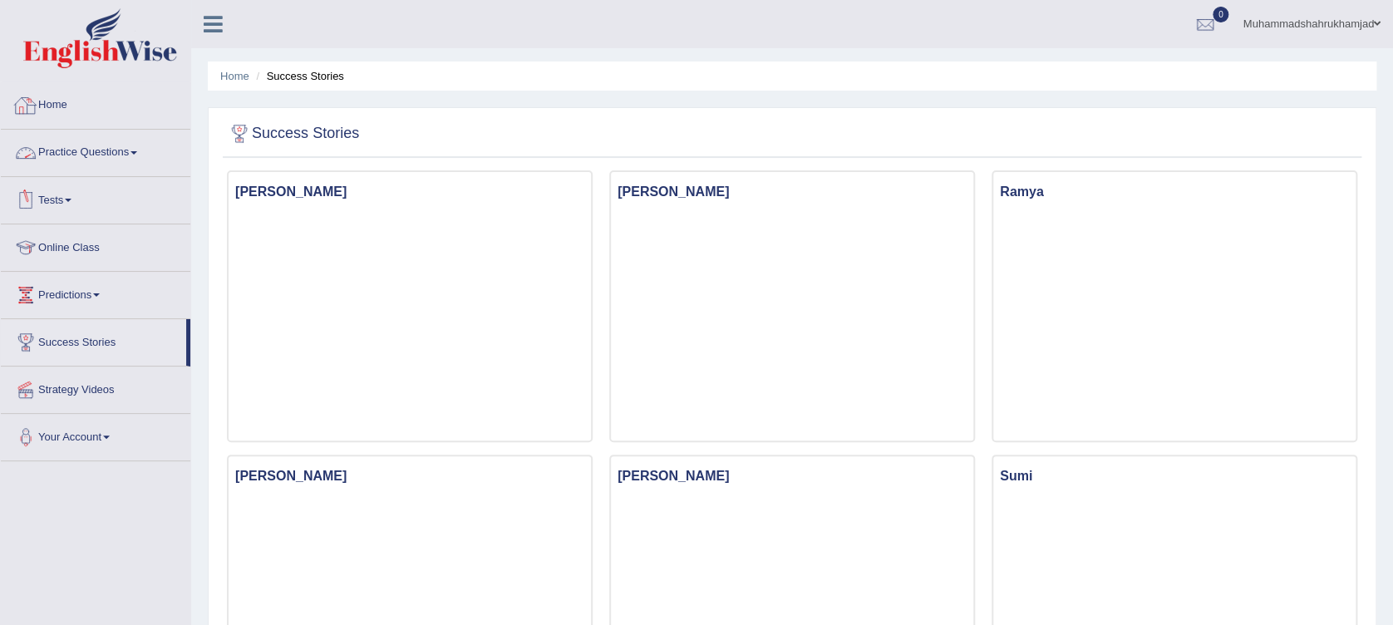
click at [212, 26] on icon at bounding box center [213, 24] width 19 height 22
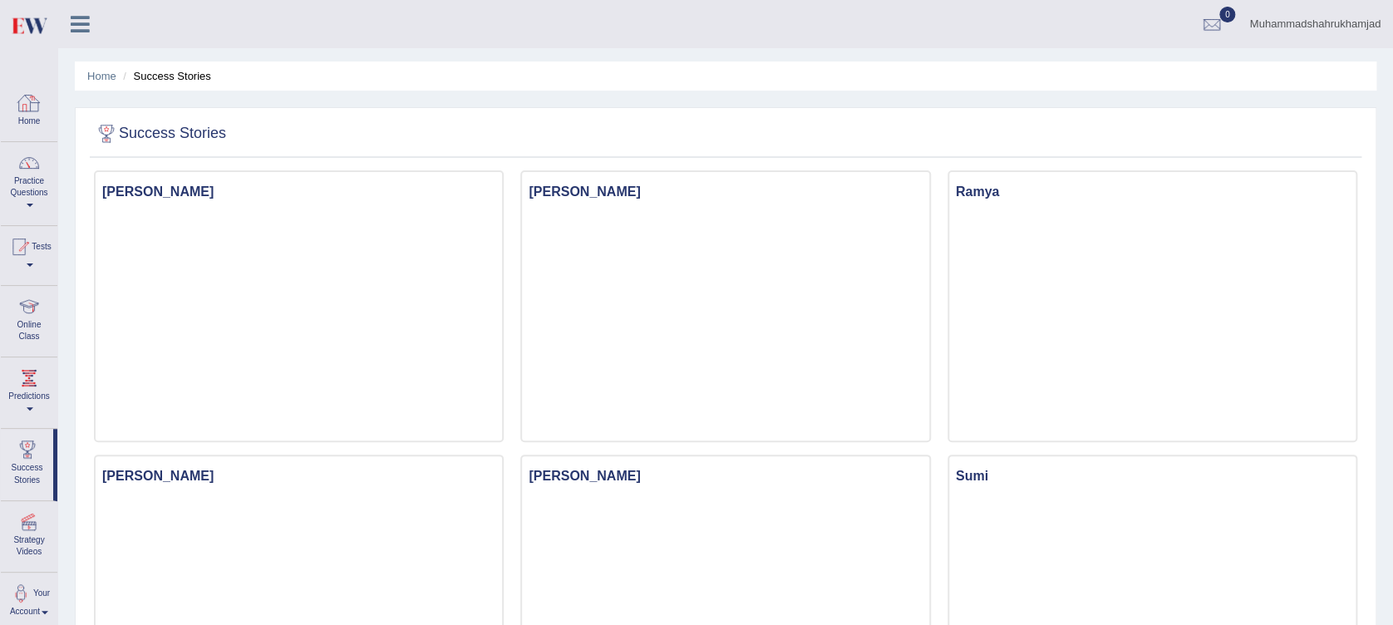
click at [34, 105] on div at bounding box center [29, 103] width 25 height 25
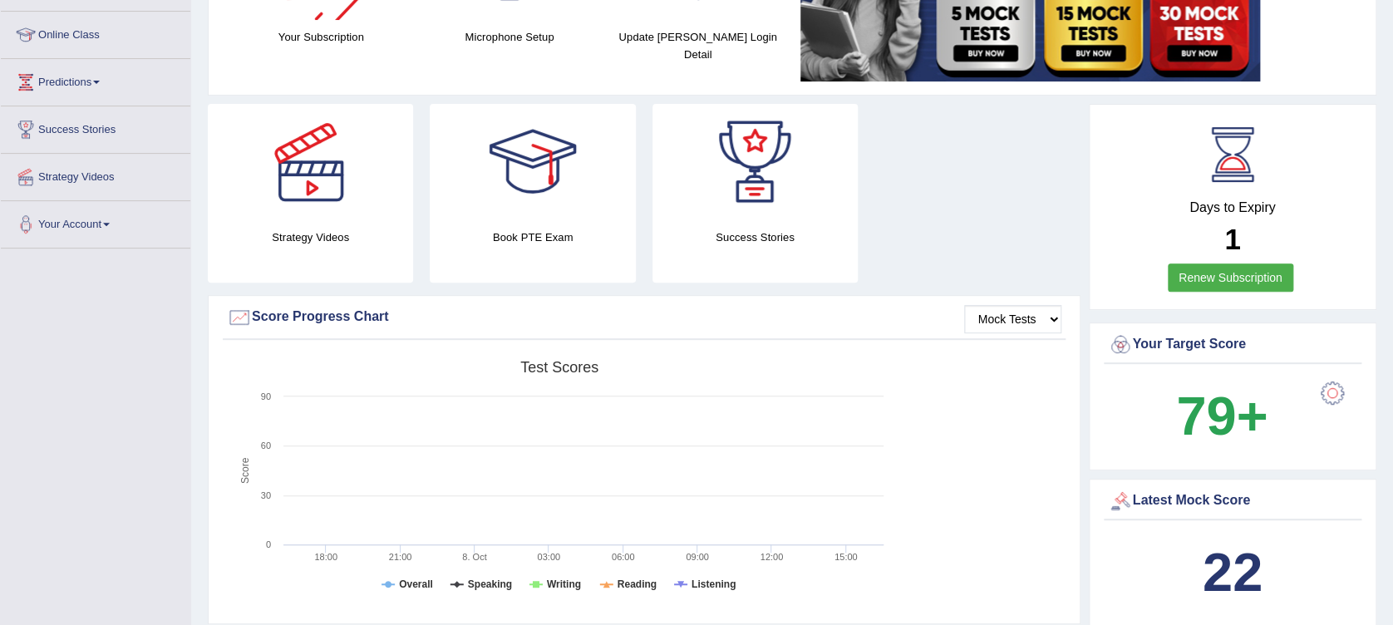
scroll to position [221, 0]
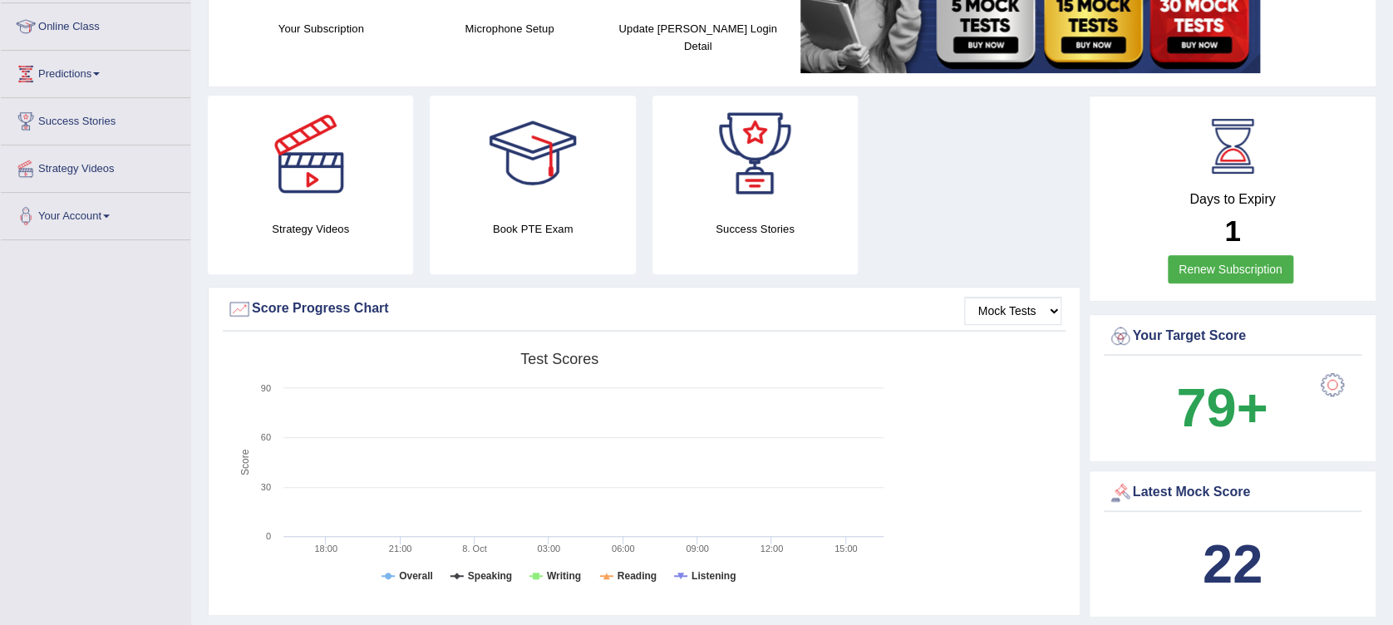
click at [1331, 390] on div at bounding box center [1332, 384] width 33 height 33
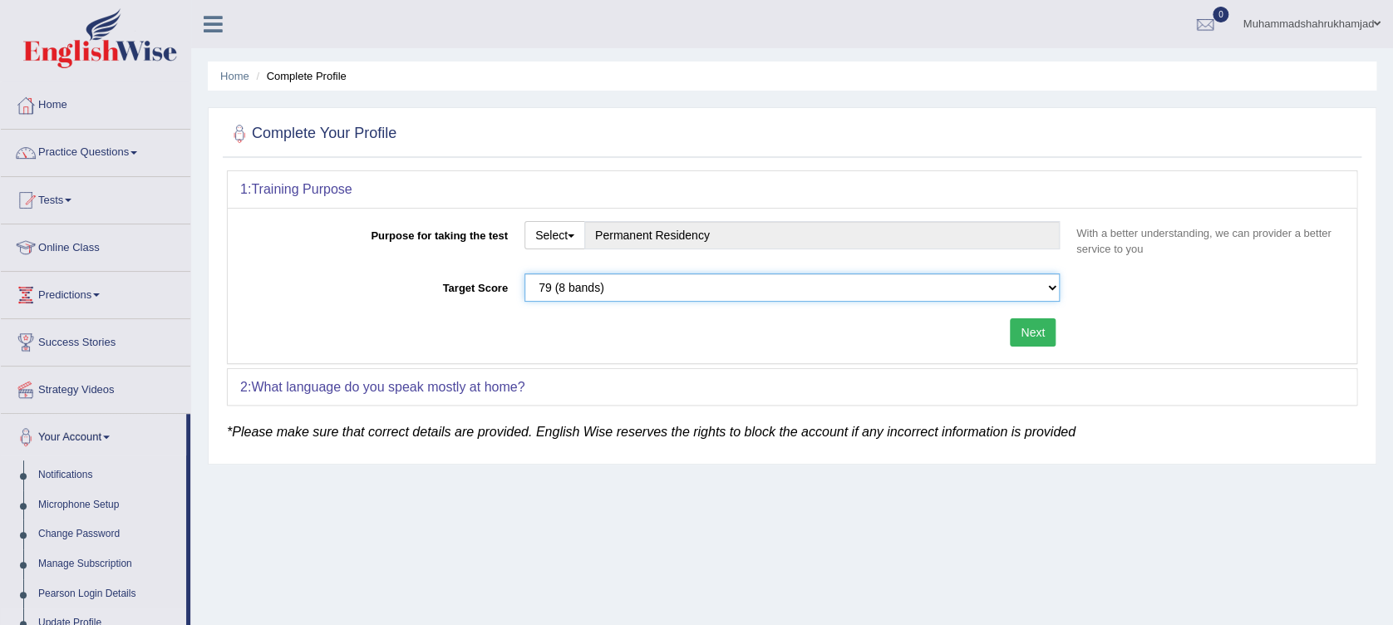
click at [906, 289] on select "Please select the correct value 50 (6 bands) 58 (6.5 bands) 65 (7 bands) 79 (8 …" at bounding box center [792, 288] width 535 height 28
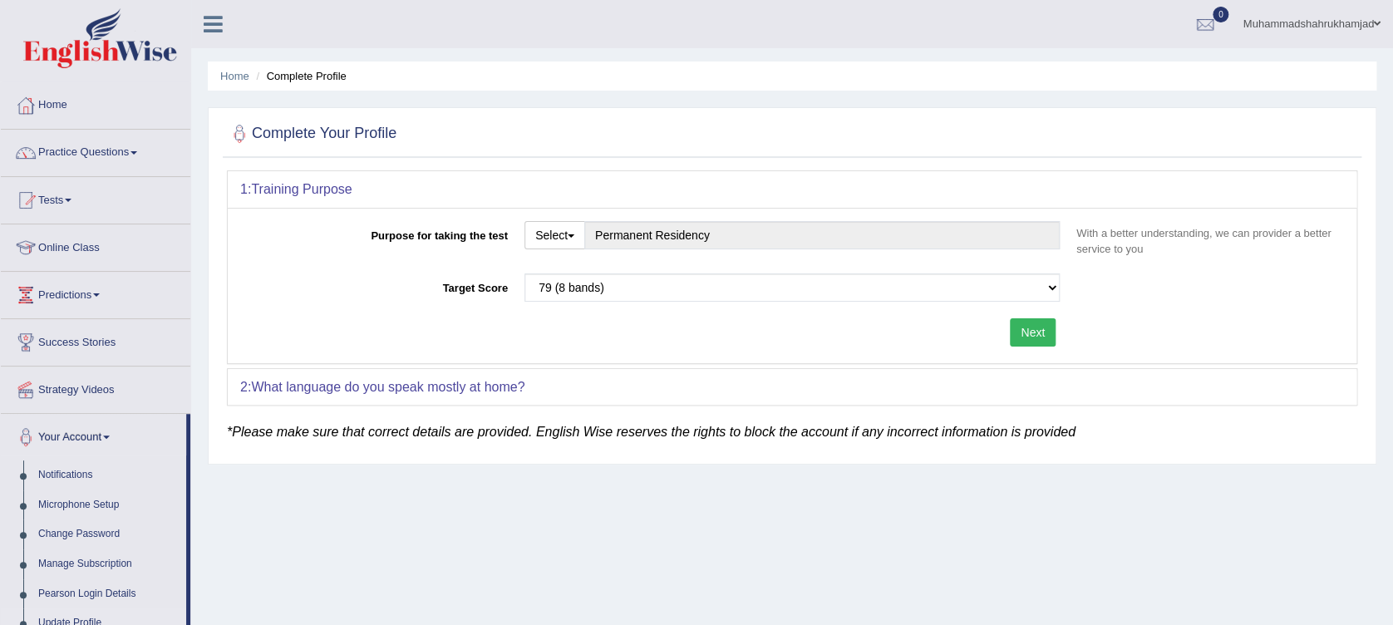
click at [678, 574] on div "Home Complete Profile Complete Your Profile 1: Training Purpose Purpose for tak…" at bounding box center [792, 415] width 1202 height 831
click at [239, 77] on link "Home" at bounding box center [234, 76] width 29 height 12
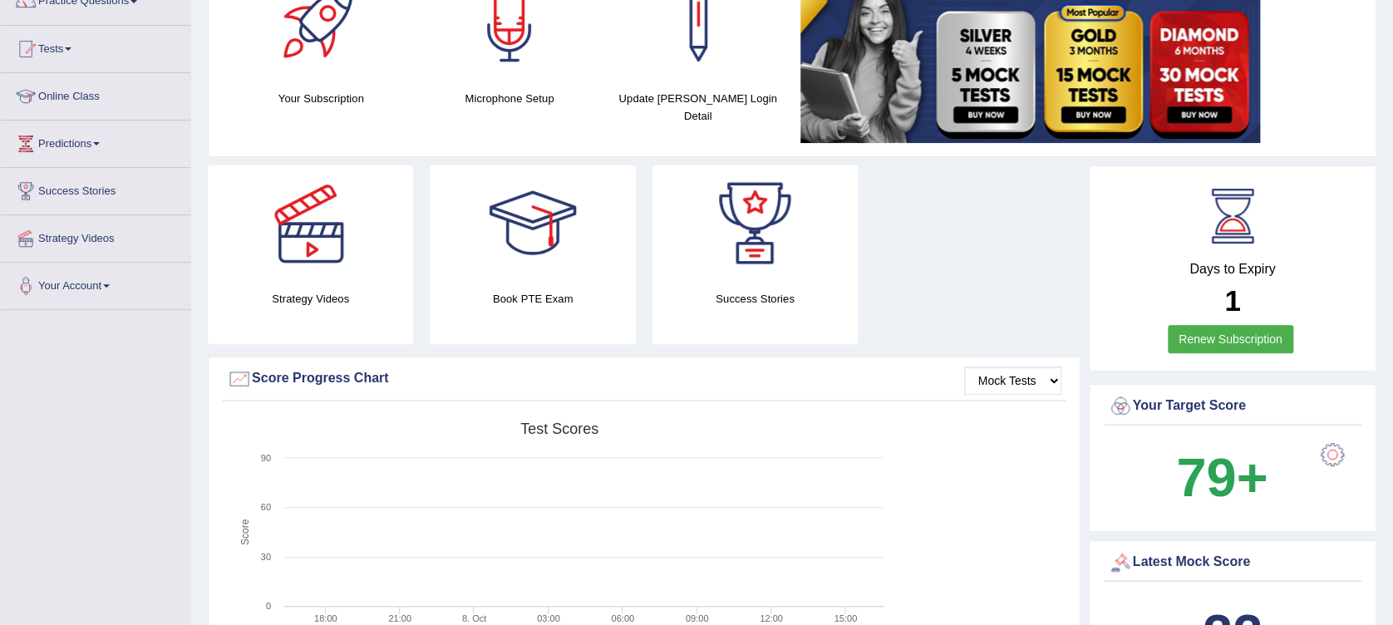
scroll to position [221, 0]
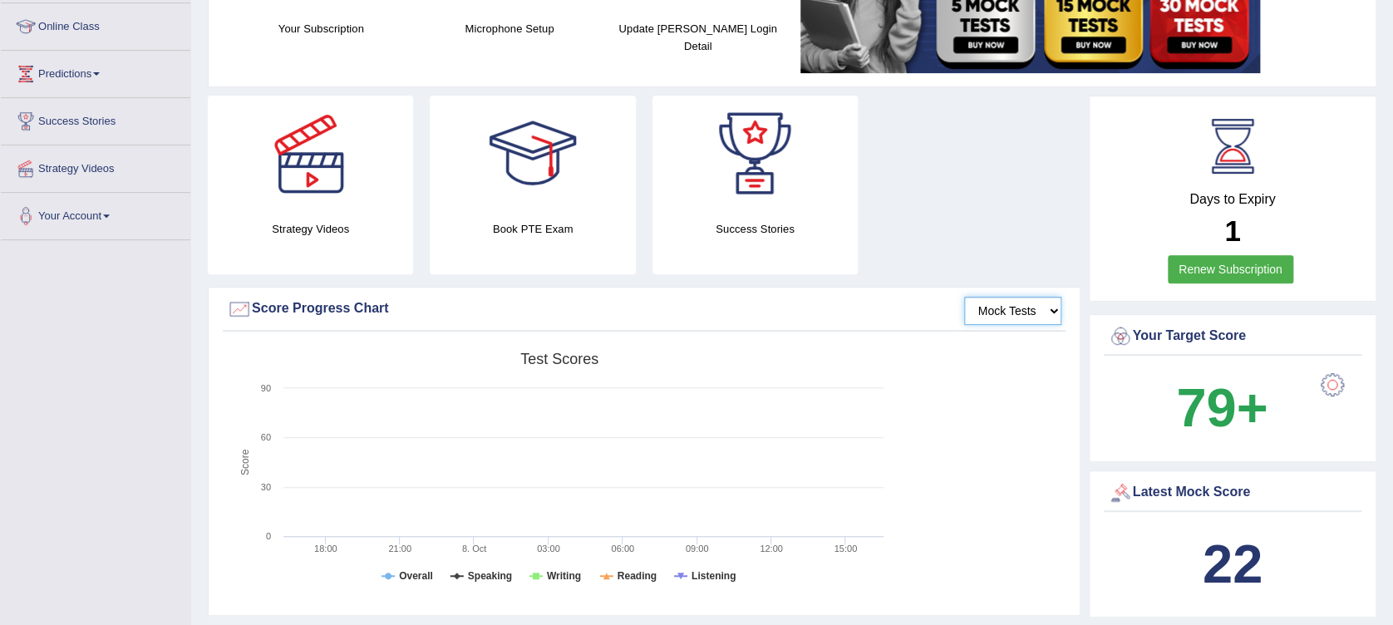
click at [995, 314] on select "Mock Tests" at bounding box center [1012, 311] width 97 height 28
click at [964, 297] on select "Mock Tests" at bounding box center [1012, 311] width 97 height 28
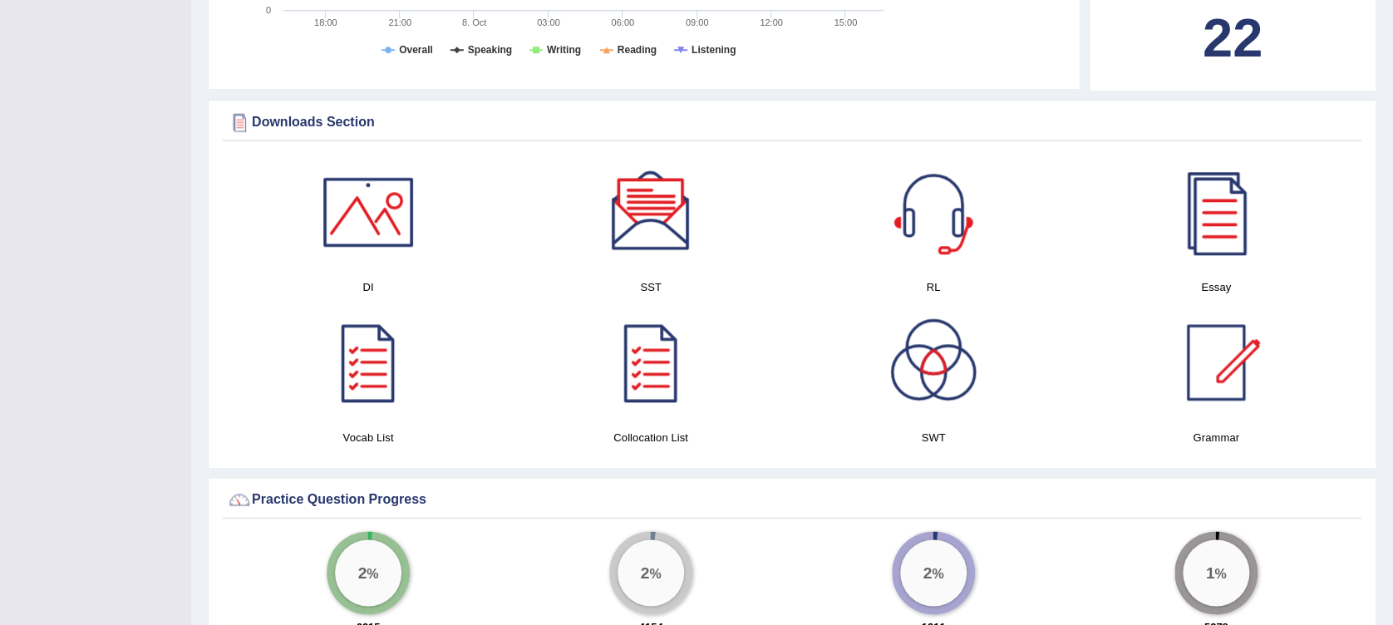
scroll to position [776, 0]
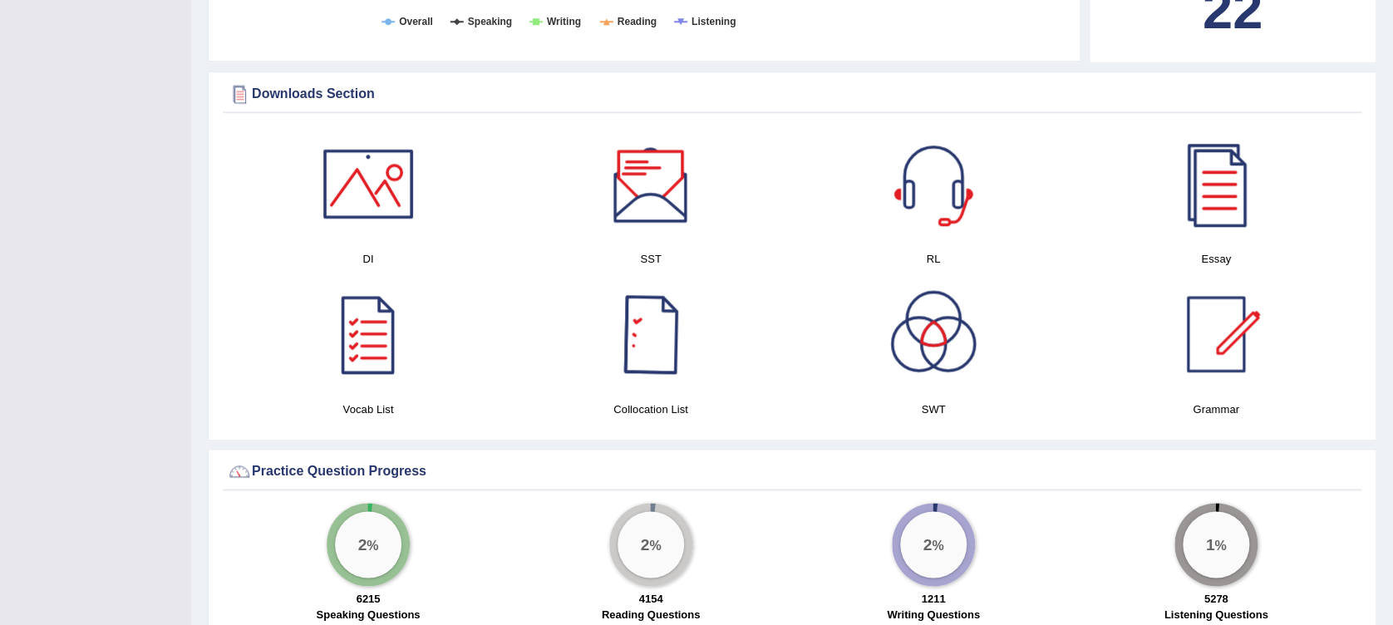
click at [652, 180] on div at bounding box center [651, 184] width 116 height 116
click at [944, 190] on div at bounding box center [933, 184] width 116 height 116
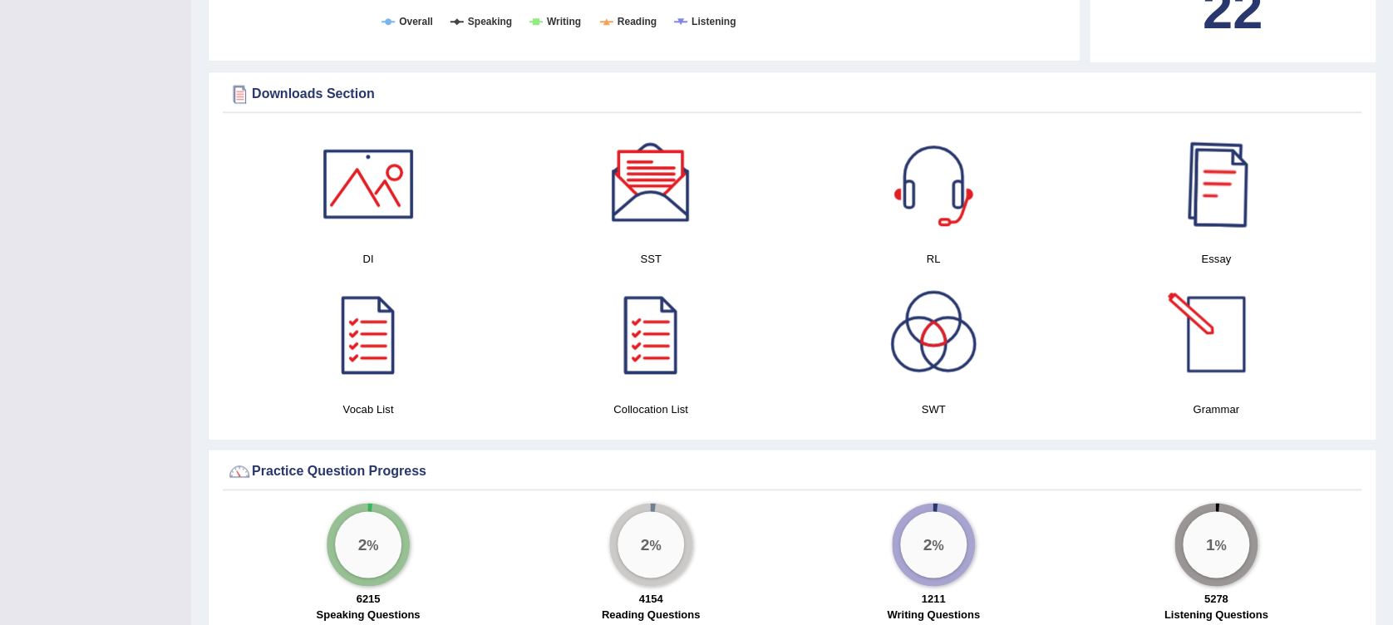
click at [1210, 326] on div at bounding box center [1216, 334] width 116 height 116
click at [1201, 347] on div at bounding box center [1216, 334] width 116 height 116
click at [350, 334] on div at bounding box center [368, 334] width 116 height 116
